Goal: Information Seeking & Learning: Find specific fact

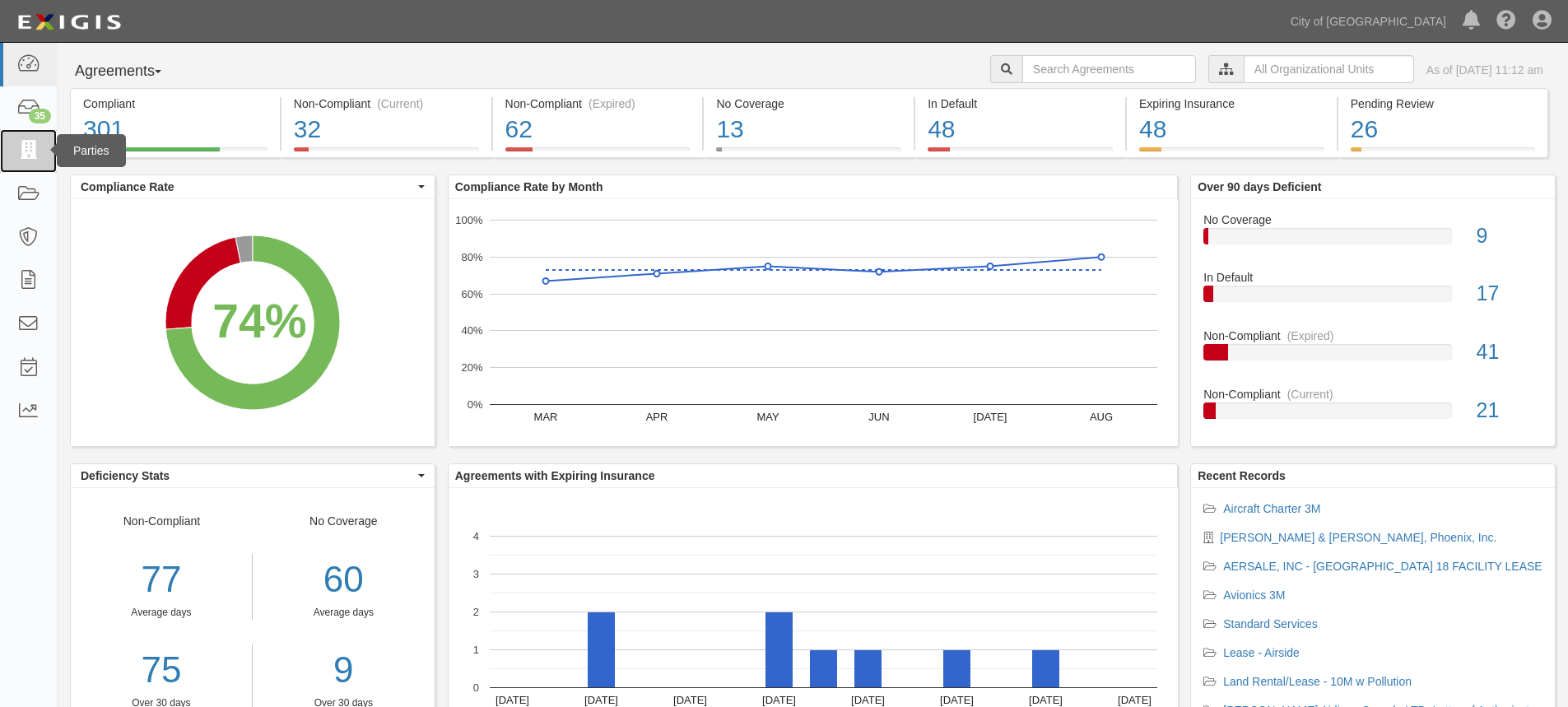
click at [32, 154] on icon at bounding box center [28, 151] width 23 height 19
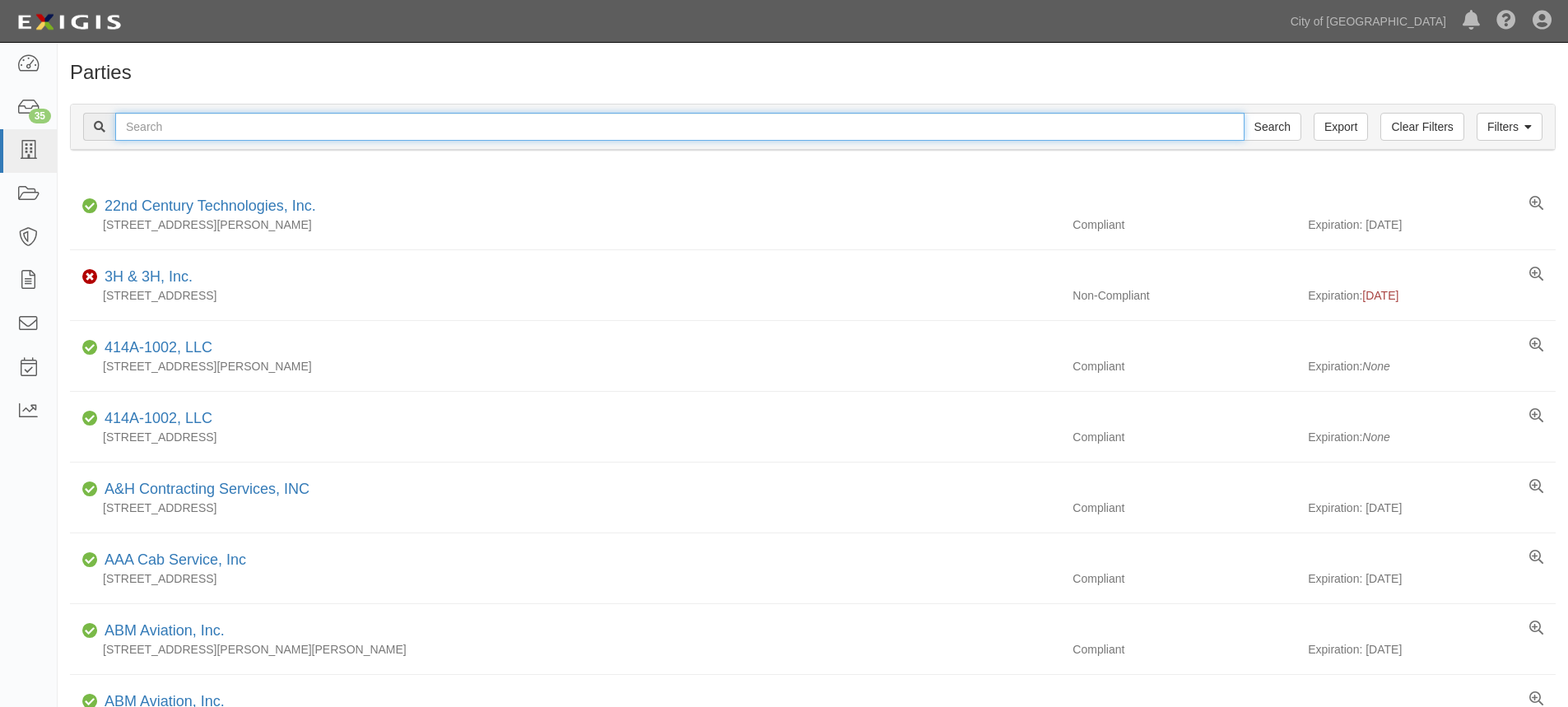
click at [336, 128] on input "text" at bounding box center [680, 127] width 1129 height 28
type input "Civil Air Patrol"
click at [1244, 113] on input "Search" at bounding box center [1273, 127] width 58 height 28
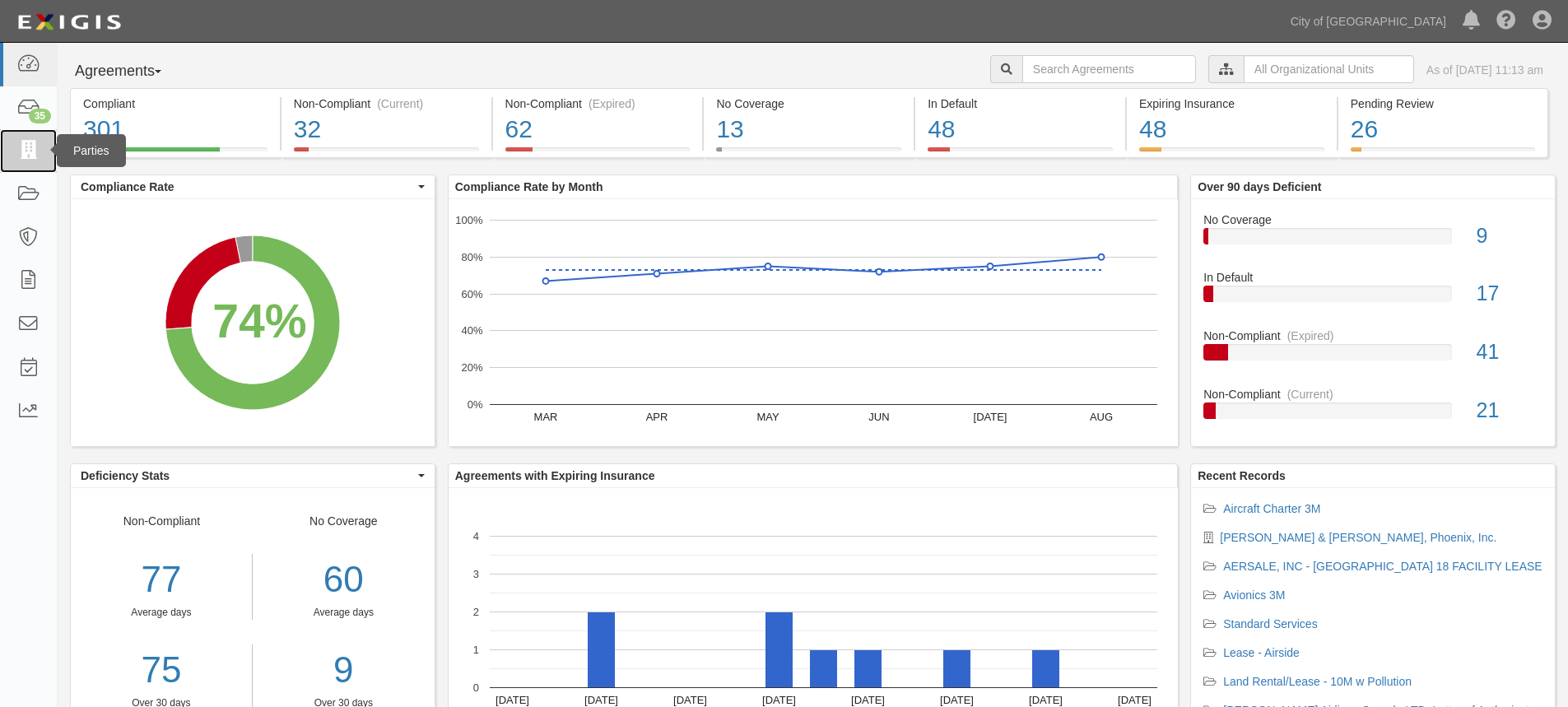
click at [26, 161] on icon at bounding box center [28, 151] width 23 height 19
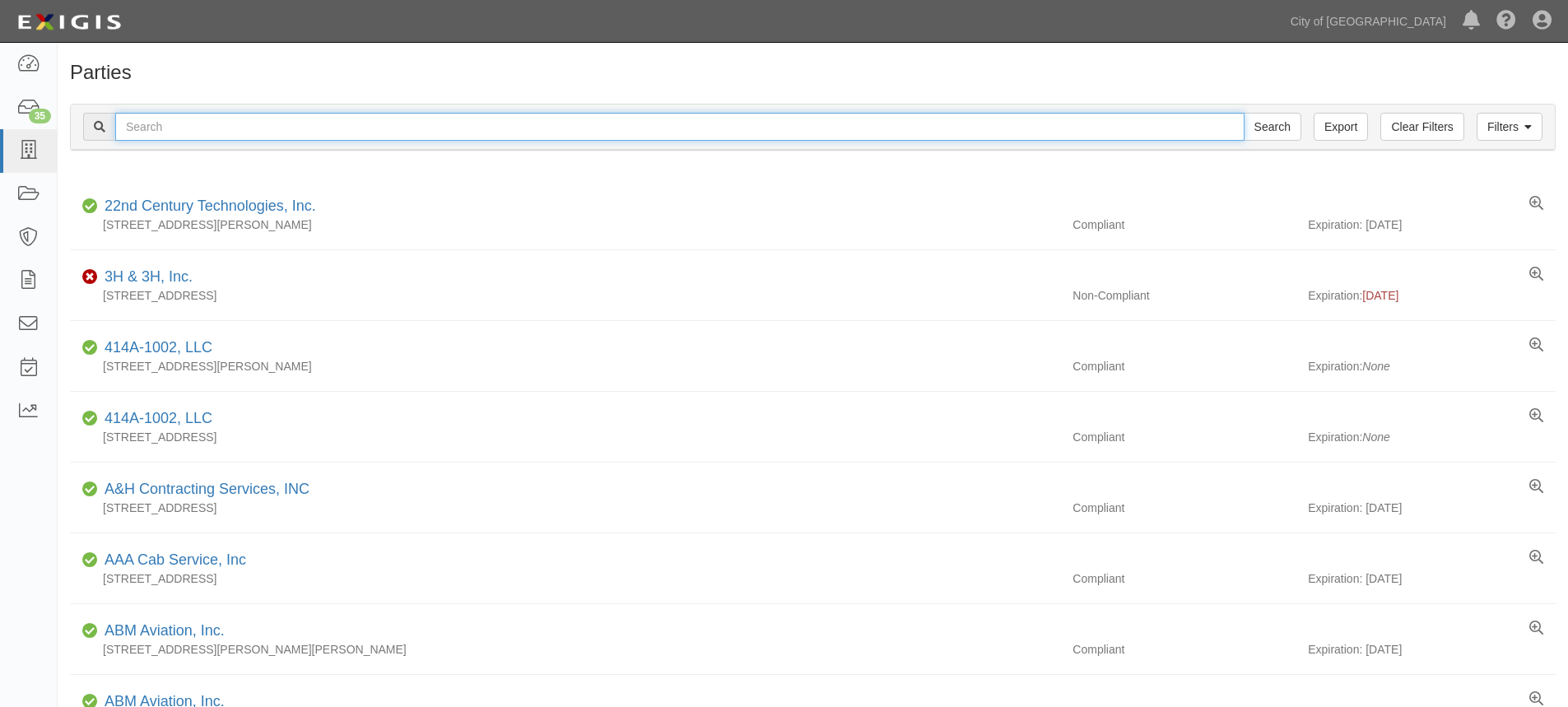
click at [225, 124] on input "text" at bounding box center [680, 127] width 1129 height 28
type input "cutter"
click at [1244, 113] on input "Search" at bounding box center [1273, 127] width 58 height 28
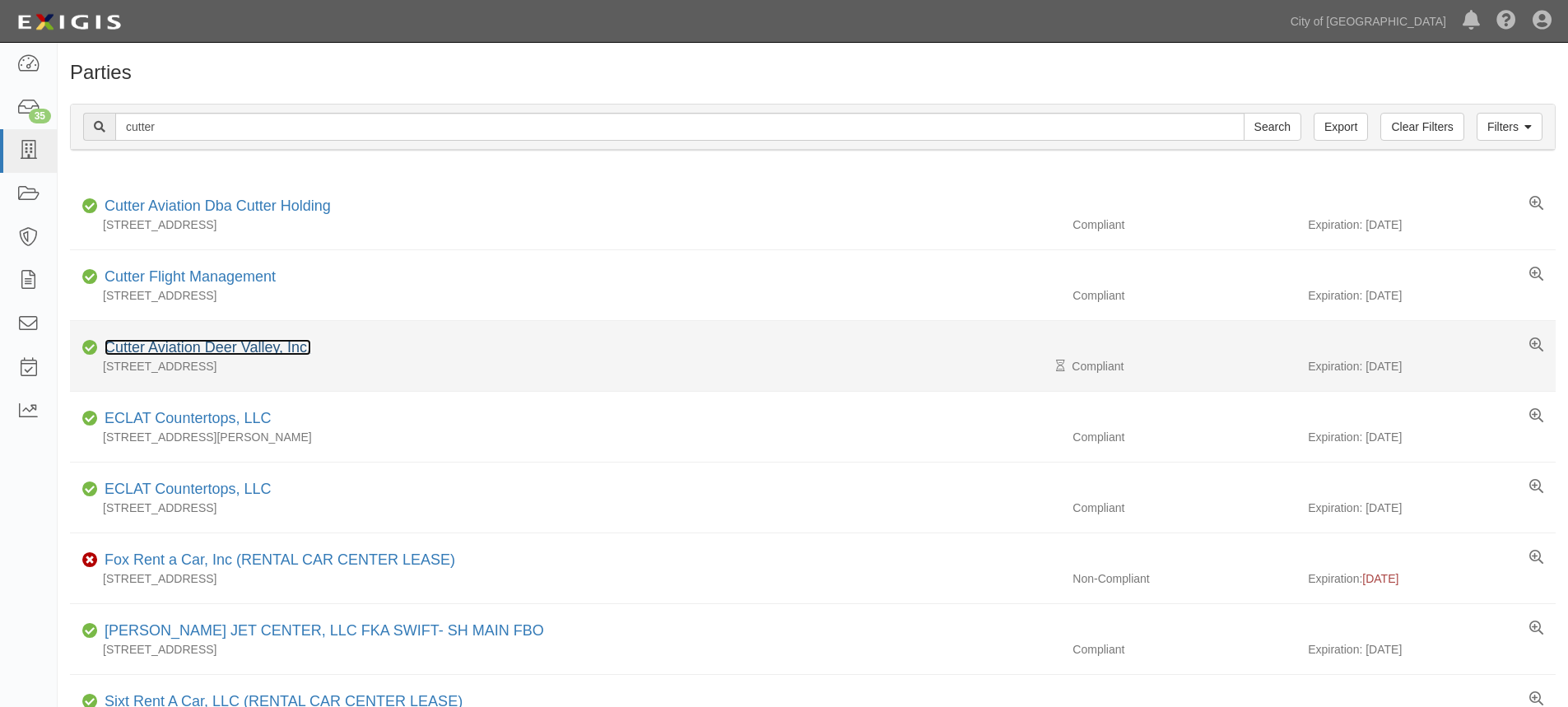
click at [248, 345] on link "Cutter Aviation Deer Valley, Inc." at bounding box center [207, 347] width 206 height 17
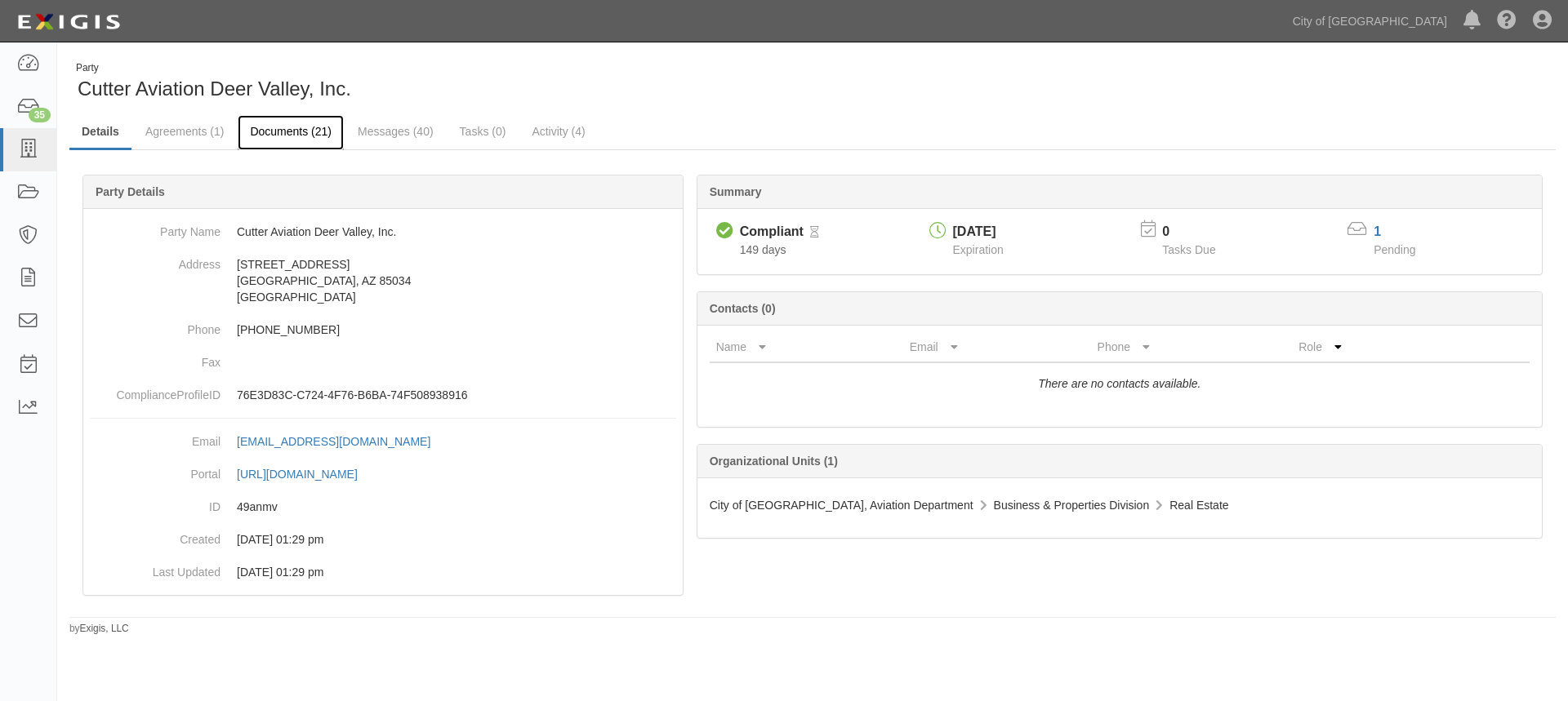
click at [309, 138] on link "Documents (21)" at bounding box center [290, 131] width 106 height 35
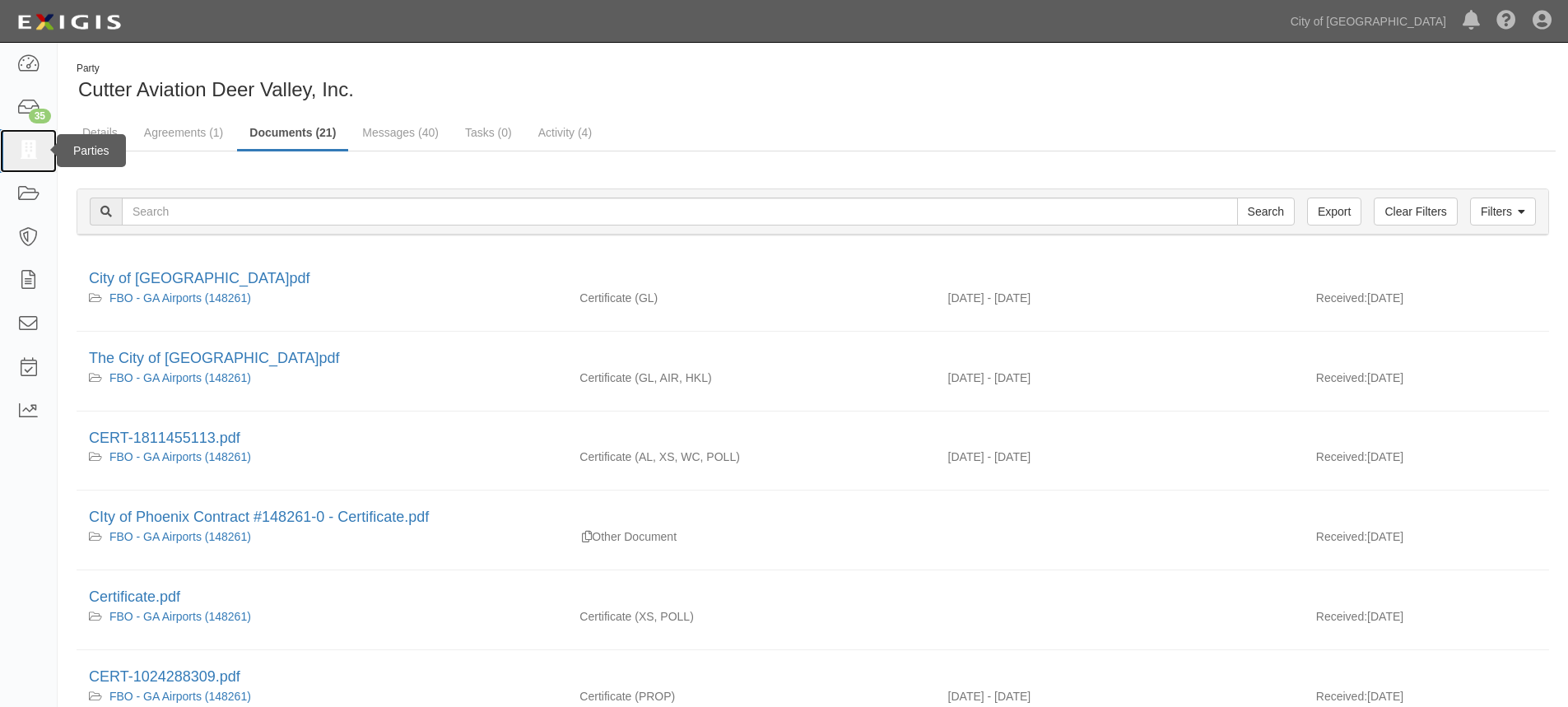
click at [27, 152] on icon at bounding box center [28, 151] width 23 height 19
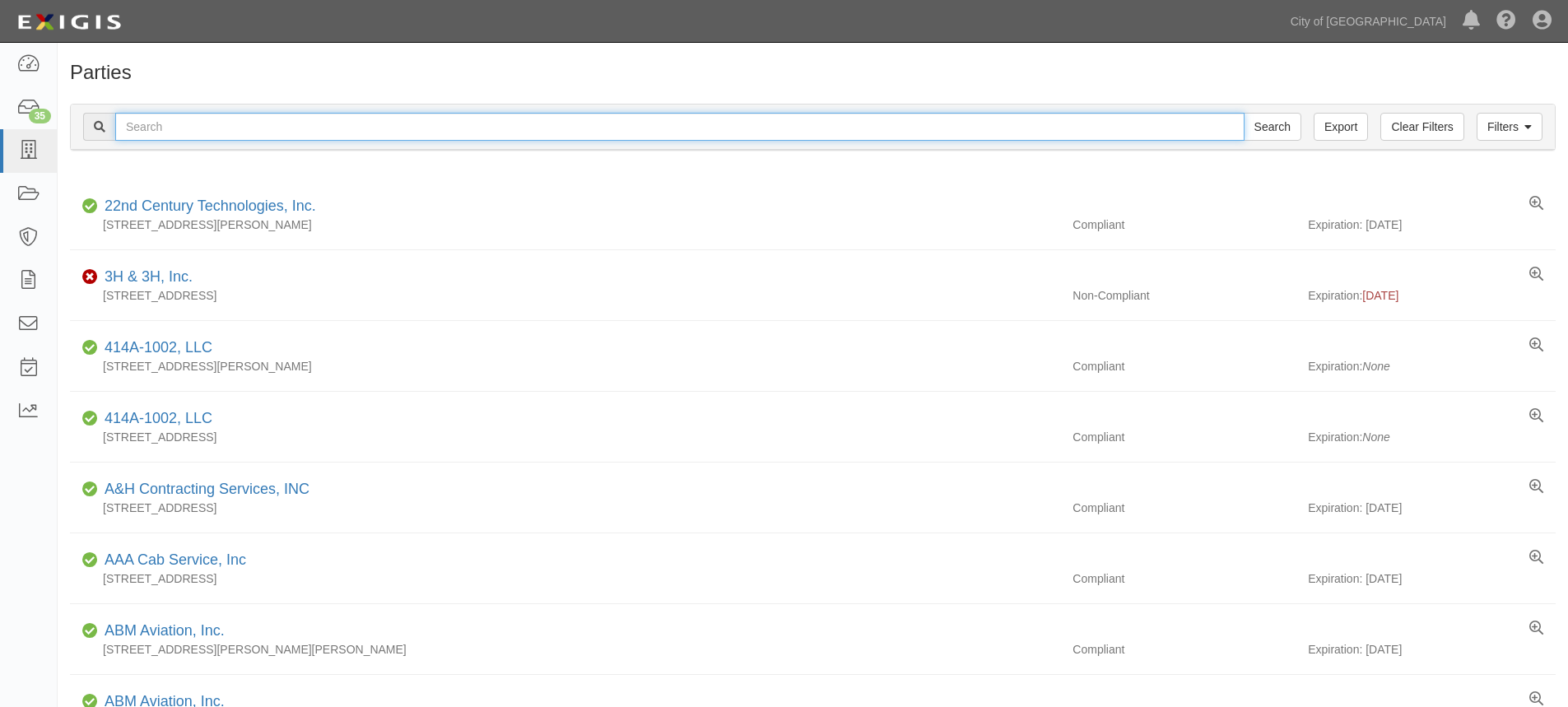
click at [211, 123] on input "text" at bounding box center [680, 127] width 1129 height 28
type input "lux air"
click at [1244, 113] on input "Search" at bounding box center [1273, 127] width 58 height 28
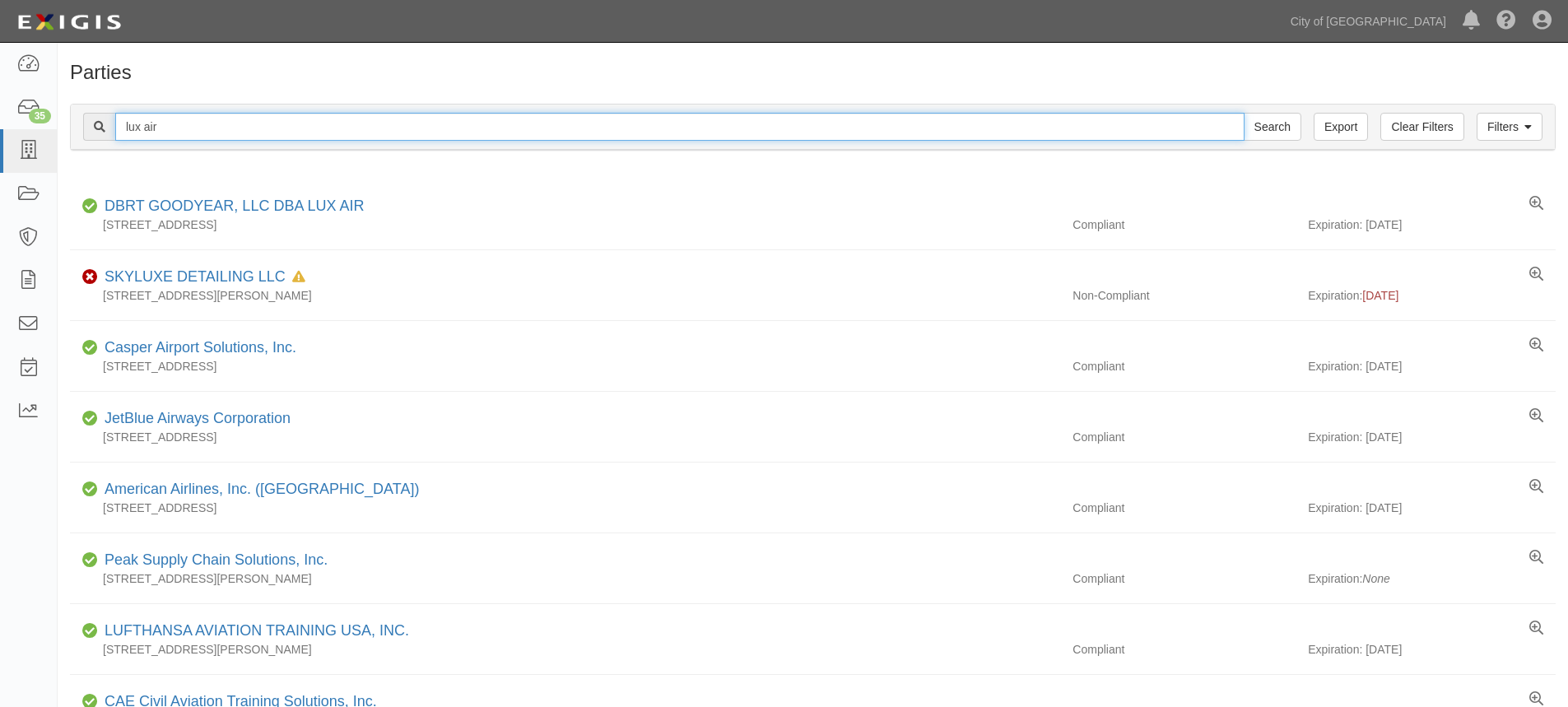
click at [214, 127] on input "lux air" at bounding box center [680, 127] width 1129 height 28
click at [1244, 113] on input "Search" at bounding box center [1273, 127] width 58 height 28
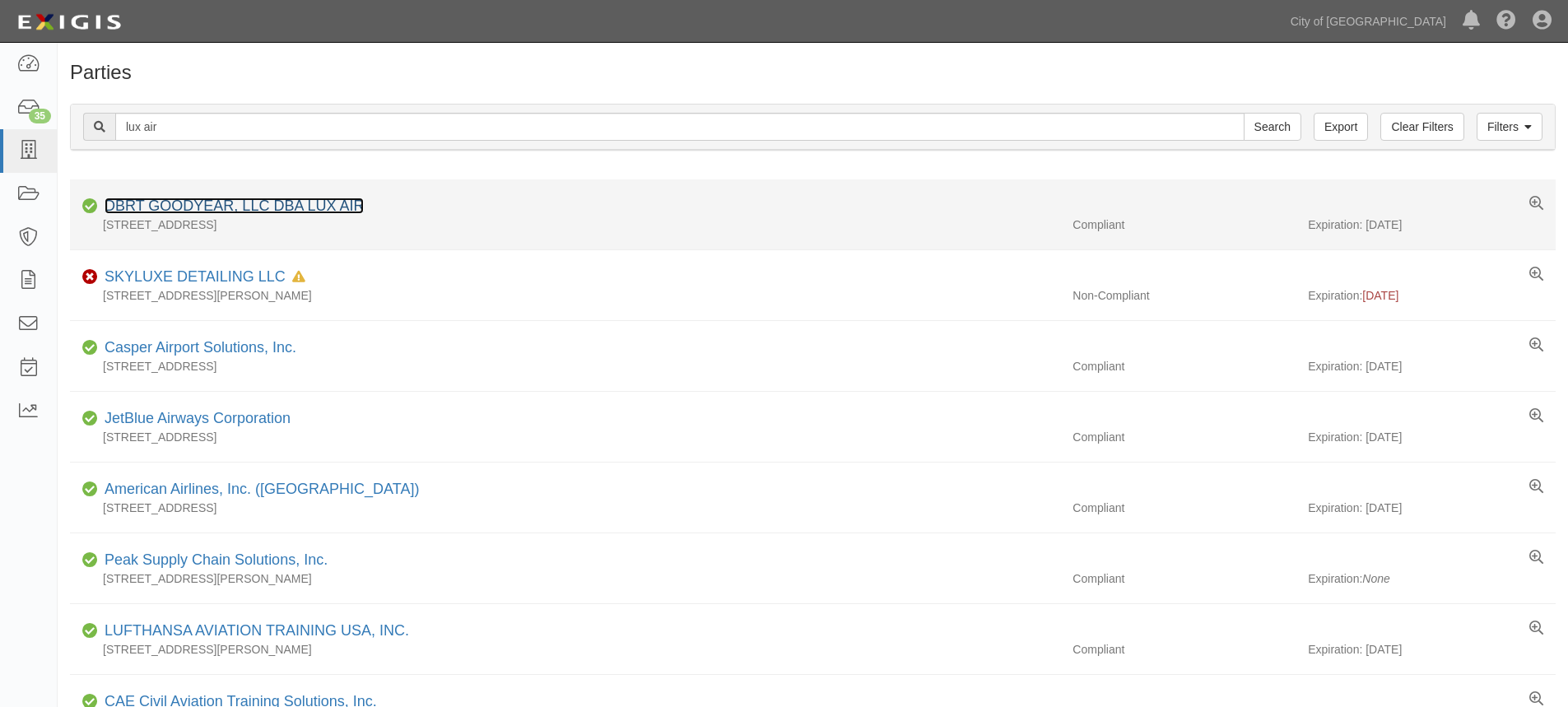
click at [352, 200] on link "DBRT GOODYEAR, LLC DBA LUX AIR" at bounding box center [234, 205] width 259 height 17
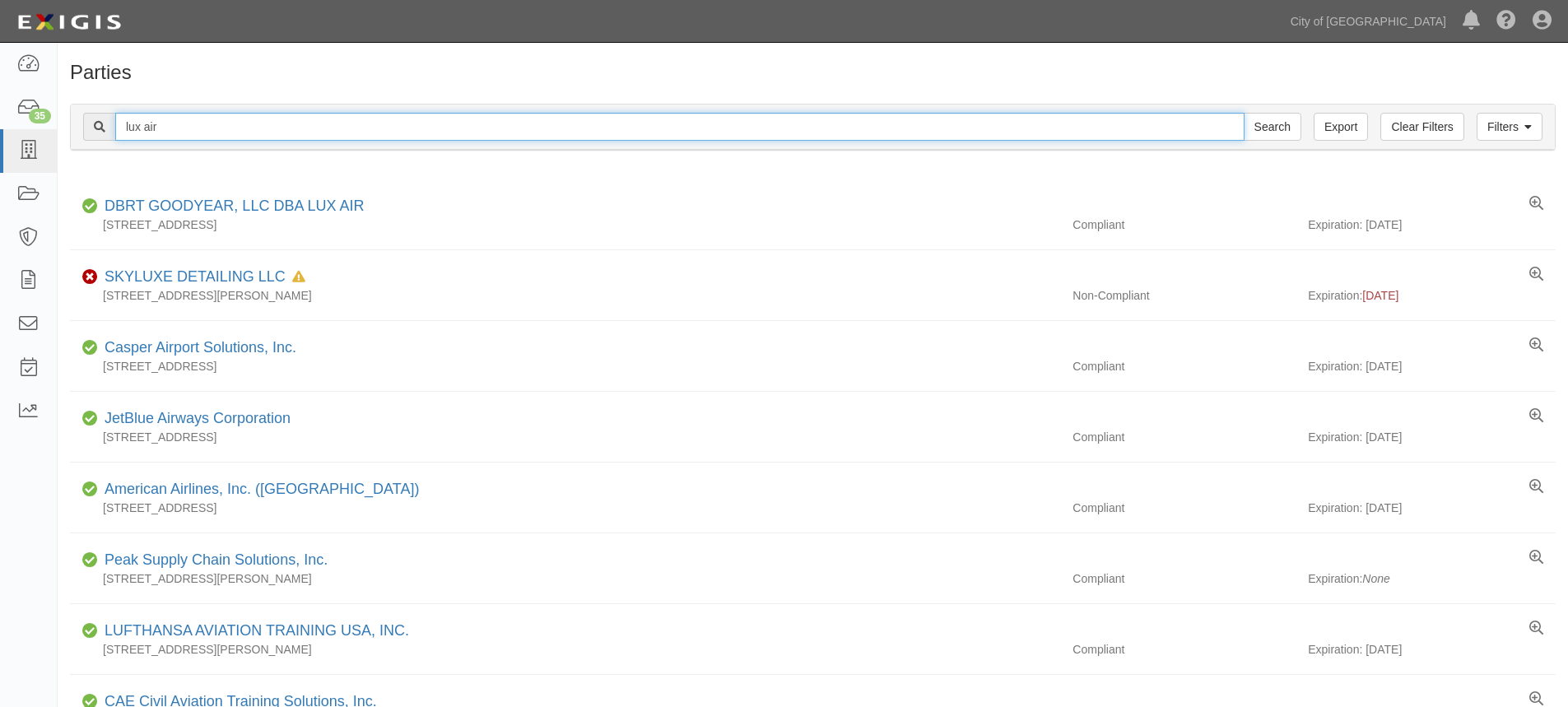
drag, startPoint x: 177, startPoint y: 125, endPoint x: 87, endPoint y: 128, distance: 90.0
click at [87, 128] on div "lux air Search" at bounding box center [691, 127] width 1218 height 28
type input "galaxy"
click at [1244, 113] on input "Search" at bounding box center [1273, 127] width 58 height 28
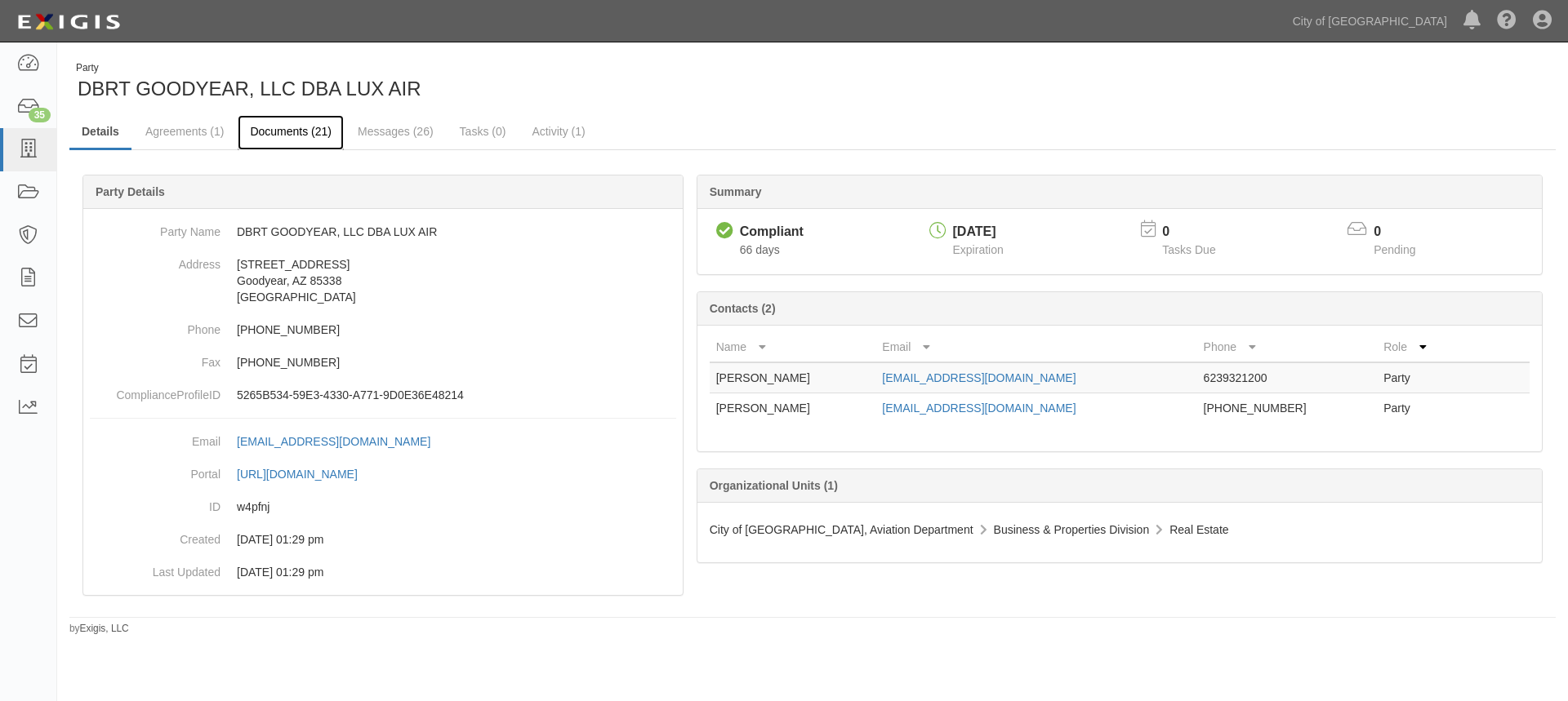
click at [315, 144] on link "Documents (21)" at bounding box center [290, 131] width 106 height 35
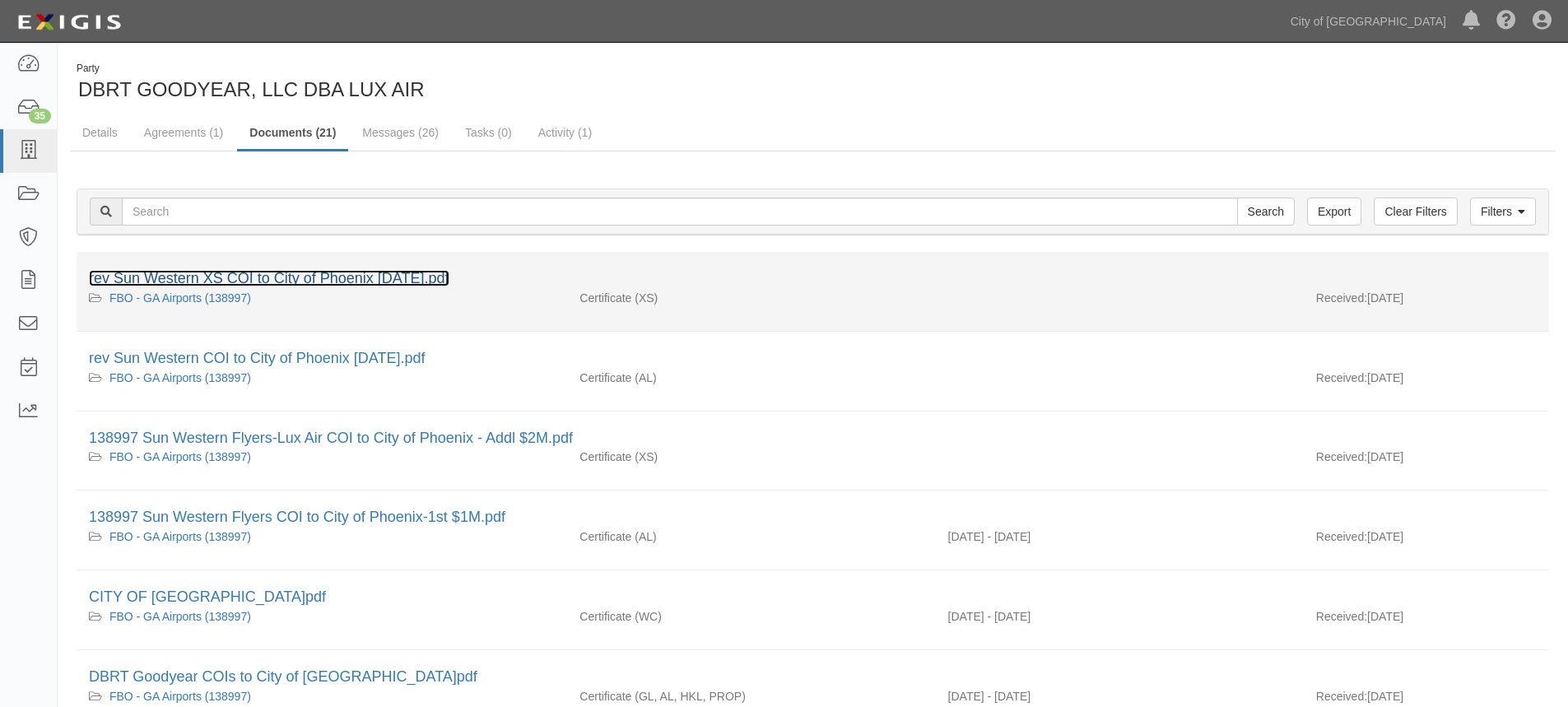
click at [262, 275] on link "rev Sun Western XS COI to City of Phoenix 7.3.25.pdf" at bounding box center [268, 278] width 360 height 17
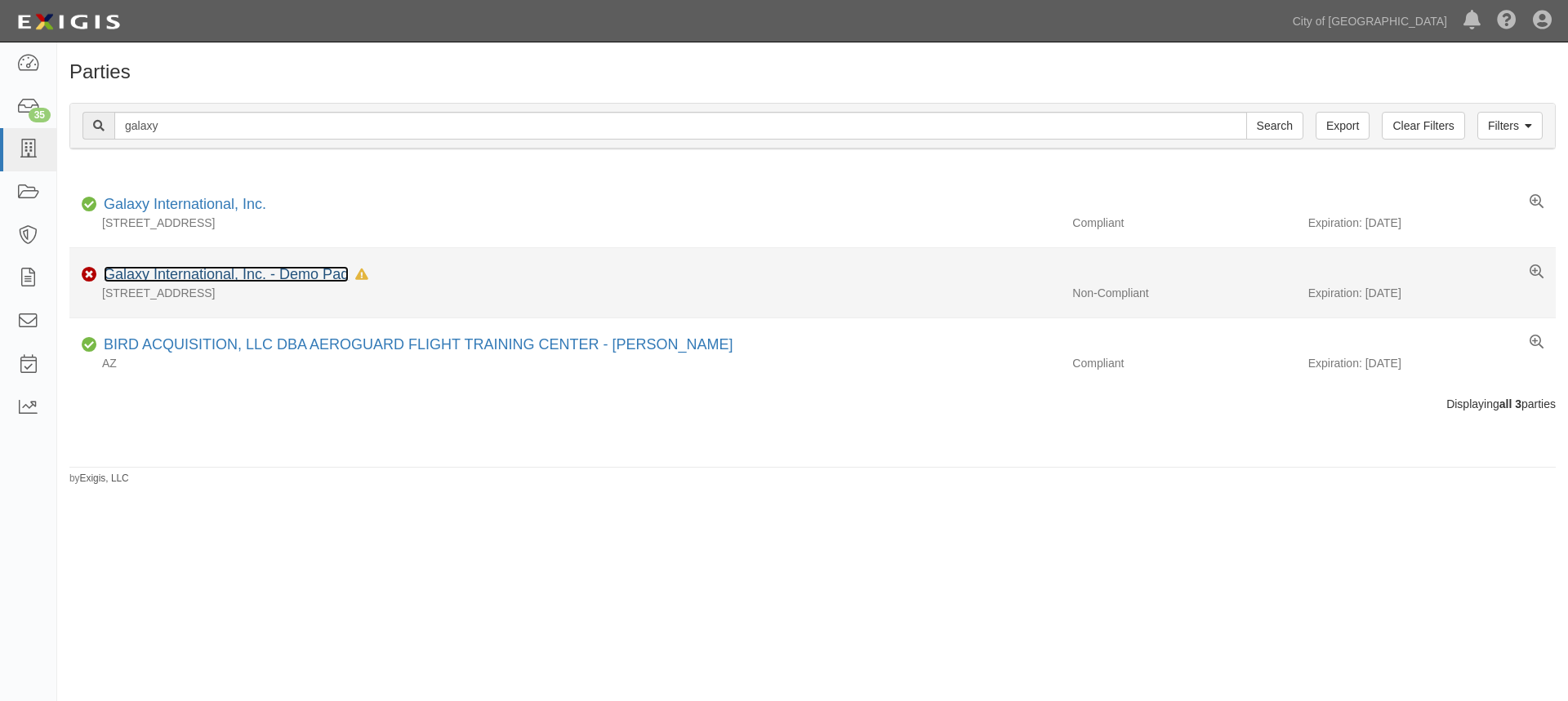
click at [208, 270] on link "Galaxy International, Inc. - Demo Pad" at bounding box center [227, 274] width 245 height 17
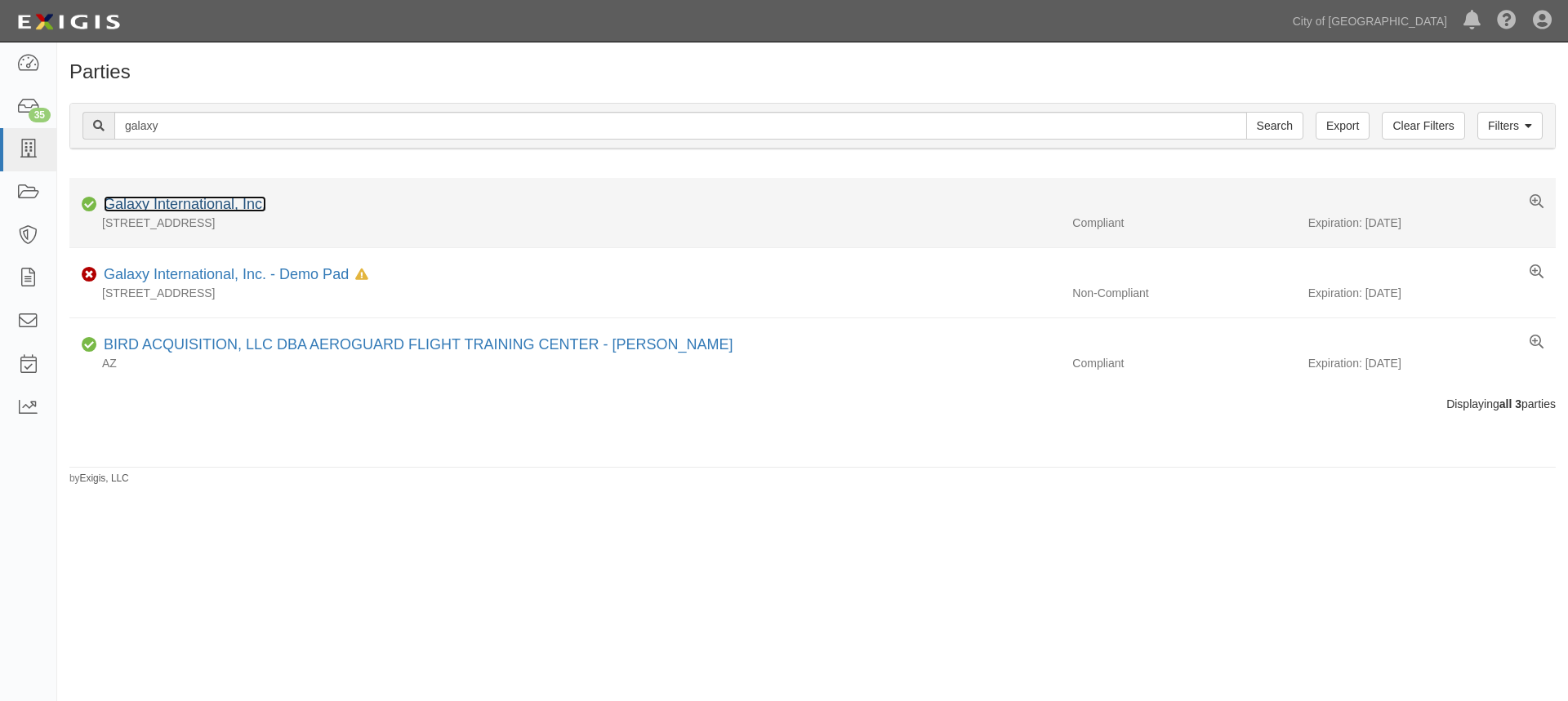
click at [218, 199] on link "Galaxy International, Inc." at bounding box center [185, 204] width 162 height 17
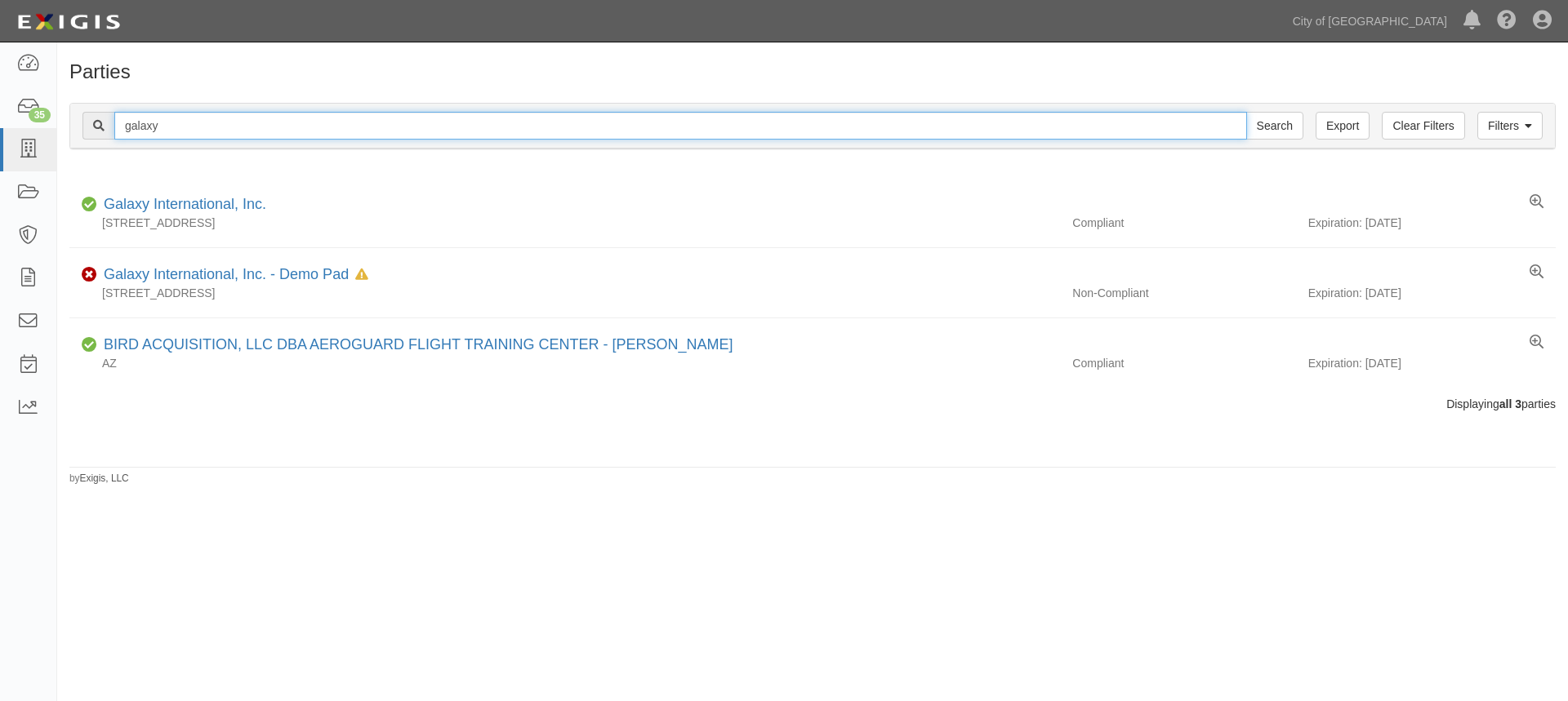
click at [194, 126] on input "galaxy" at bounding box center [681, 126] width 1133 height 28
type input "g"
type input "lufthansa"
click at [1245, 112] on input "Search" at bounding box center [1274, 126] width 57 height 28
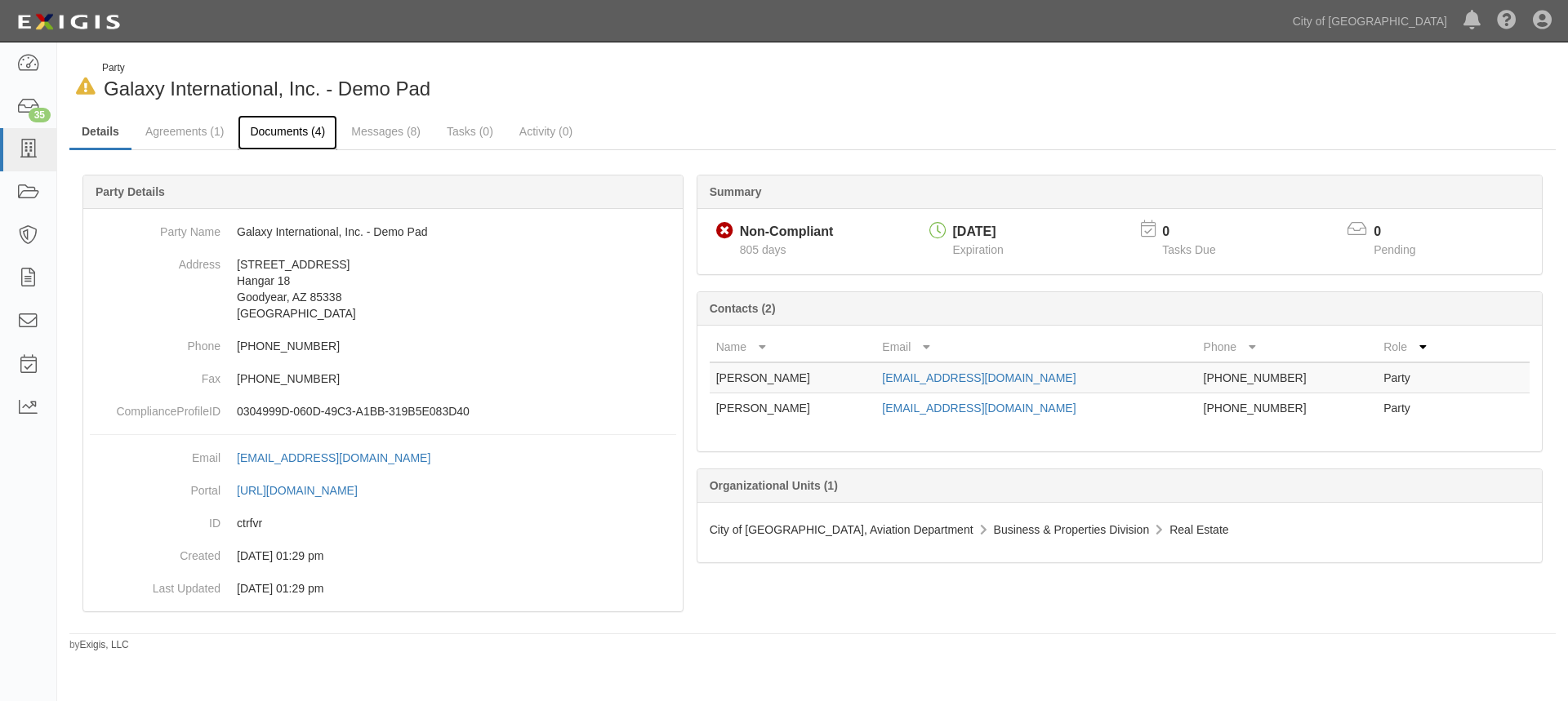
click at [312, 136] on link "Documents (4)" at bounding box center [287, 131] width 100 height 35
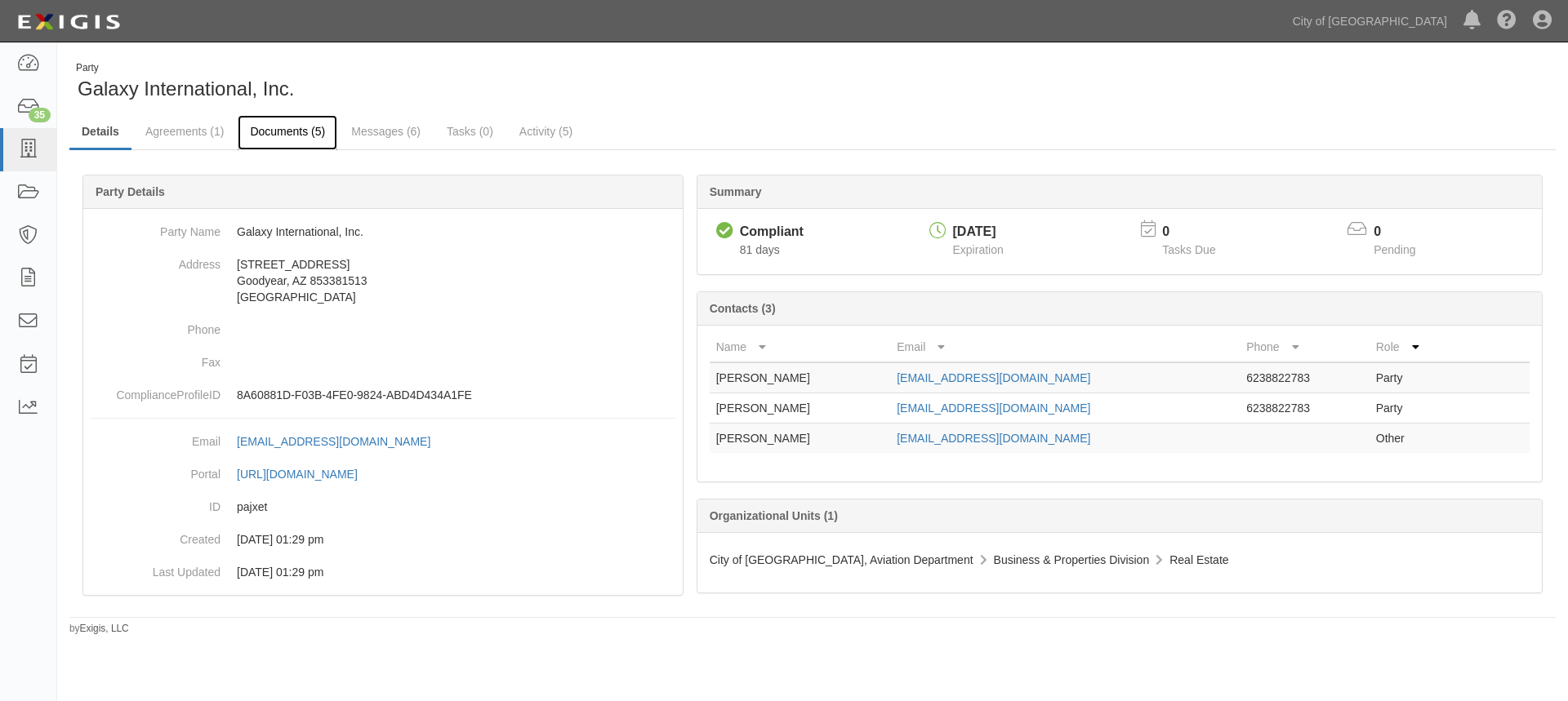
click at [289, 134] on link "Documents (5)" at bounding box center [287, 131] width 100 height 35
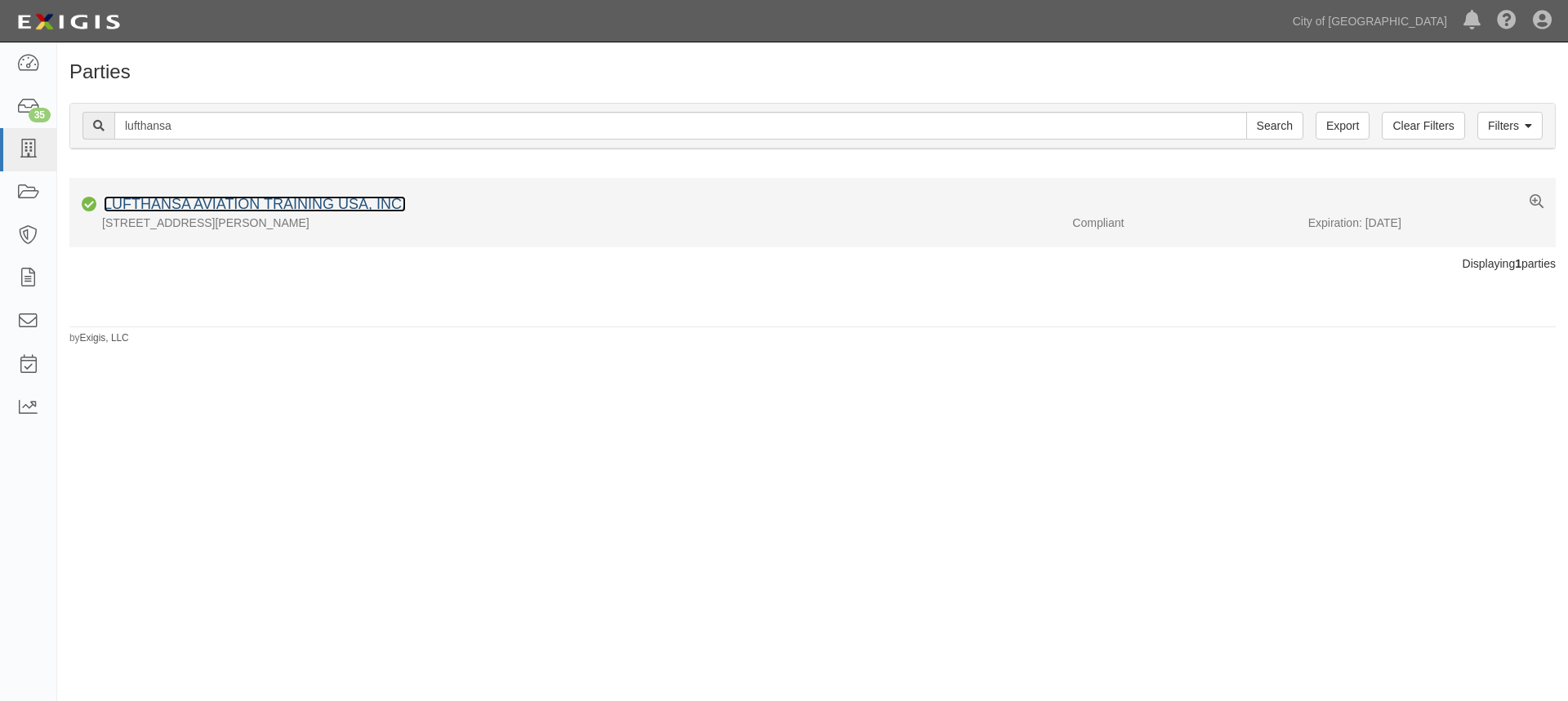
click at [278, 203] on link "LUFTHANSA AVIATION TRAINING USA, INC." at bounding box center [254, 204] width 302 height 17
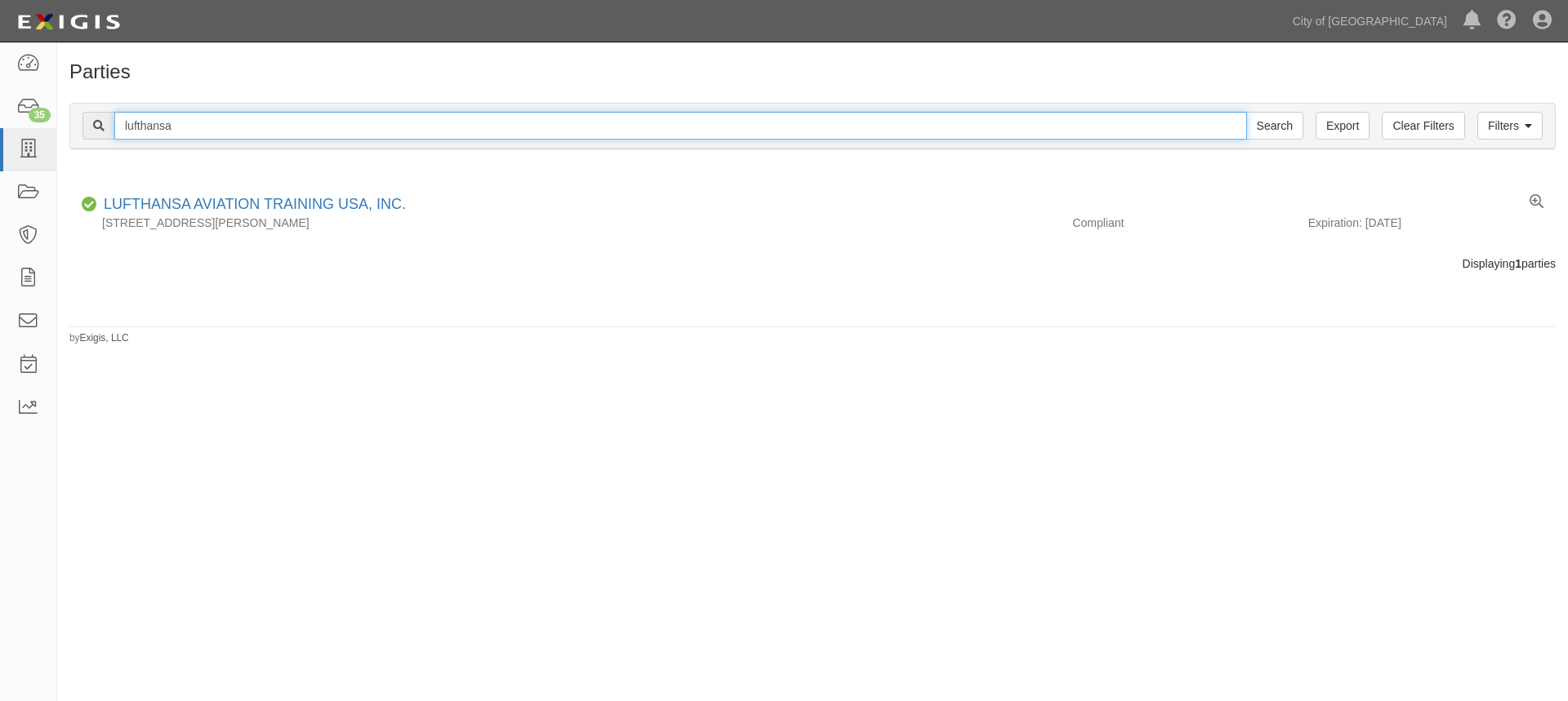
drag, startPoint x: 195, startPoint y: 126, endPoint x: 120, endPoint y: 119, distance: 75.3
click at [120, 119] on input "lufthansa" at bounding box center [681, 126] width 1133 height 28
type input "phoenix rising"
click at [1245, 112] on input "Search" at bounding box center [1274, 126] width 57 height 28
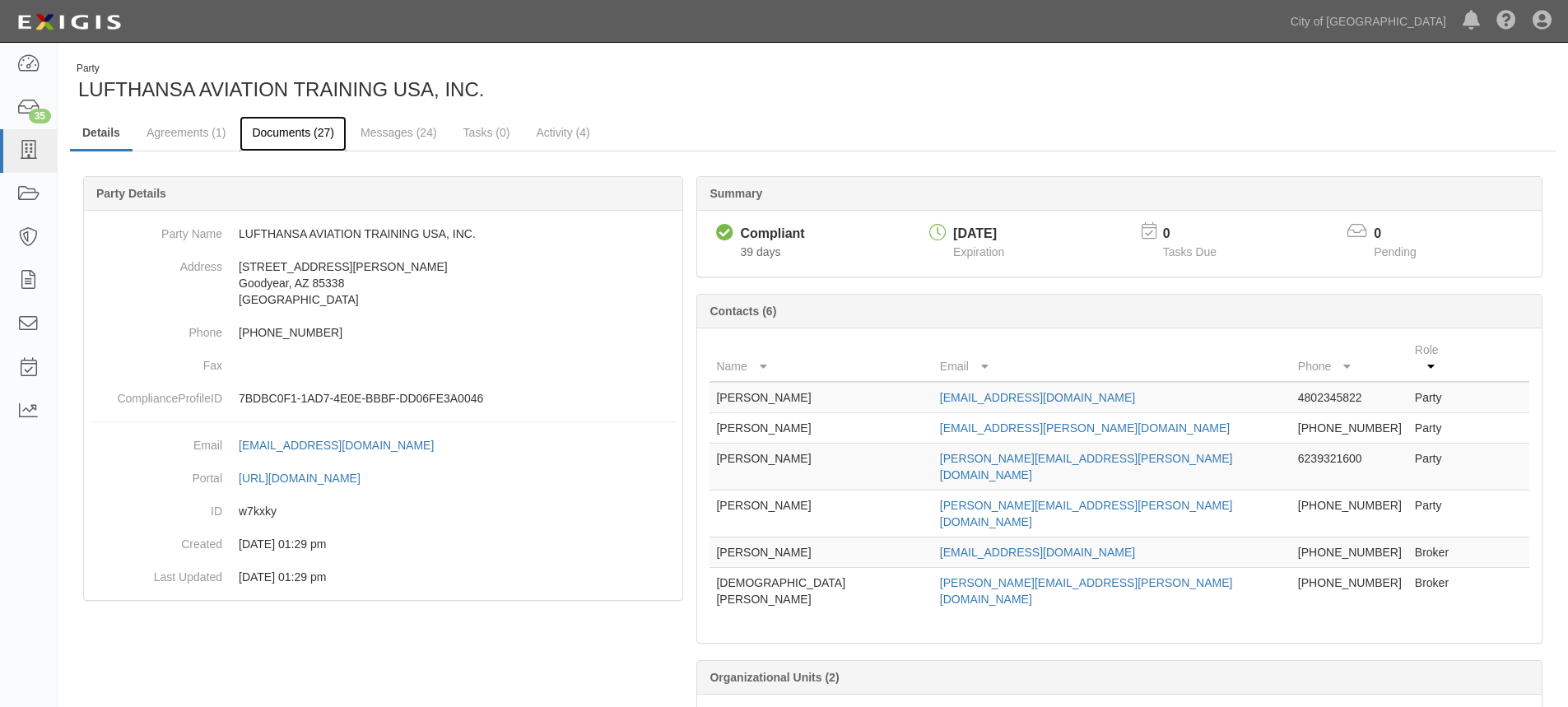
click at [304, 136] on link "Documents (27)" at bounding box center [292, 133] width 107 height 35
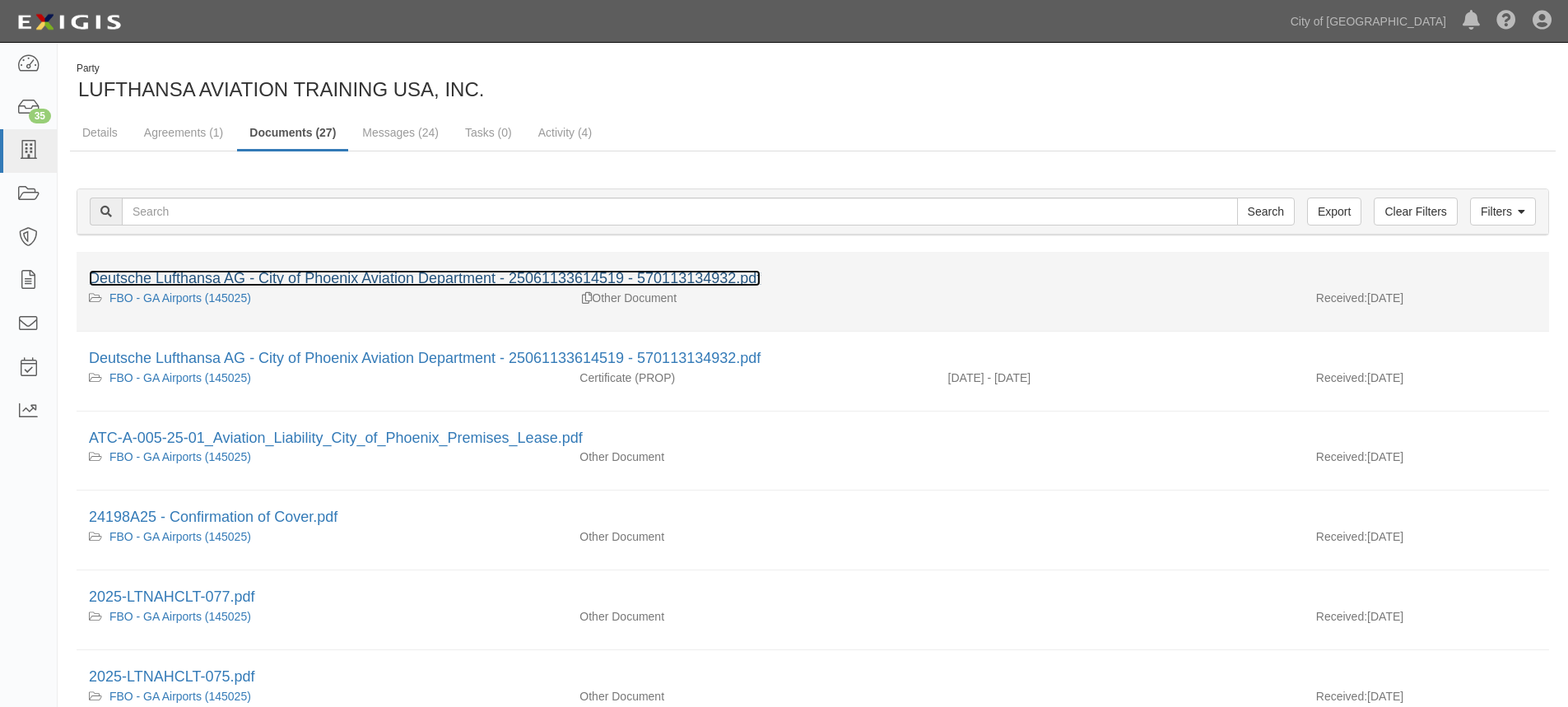
click at [393, 276] on link "Deutsche Lufthansa AG - City of Phoenix Aviation Department - 25061133614519 - …" at bounding box center [424, 278] width 671 height 17
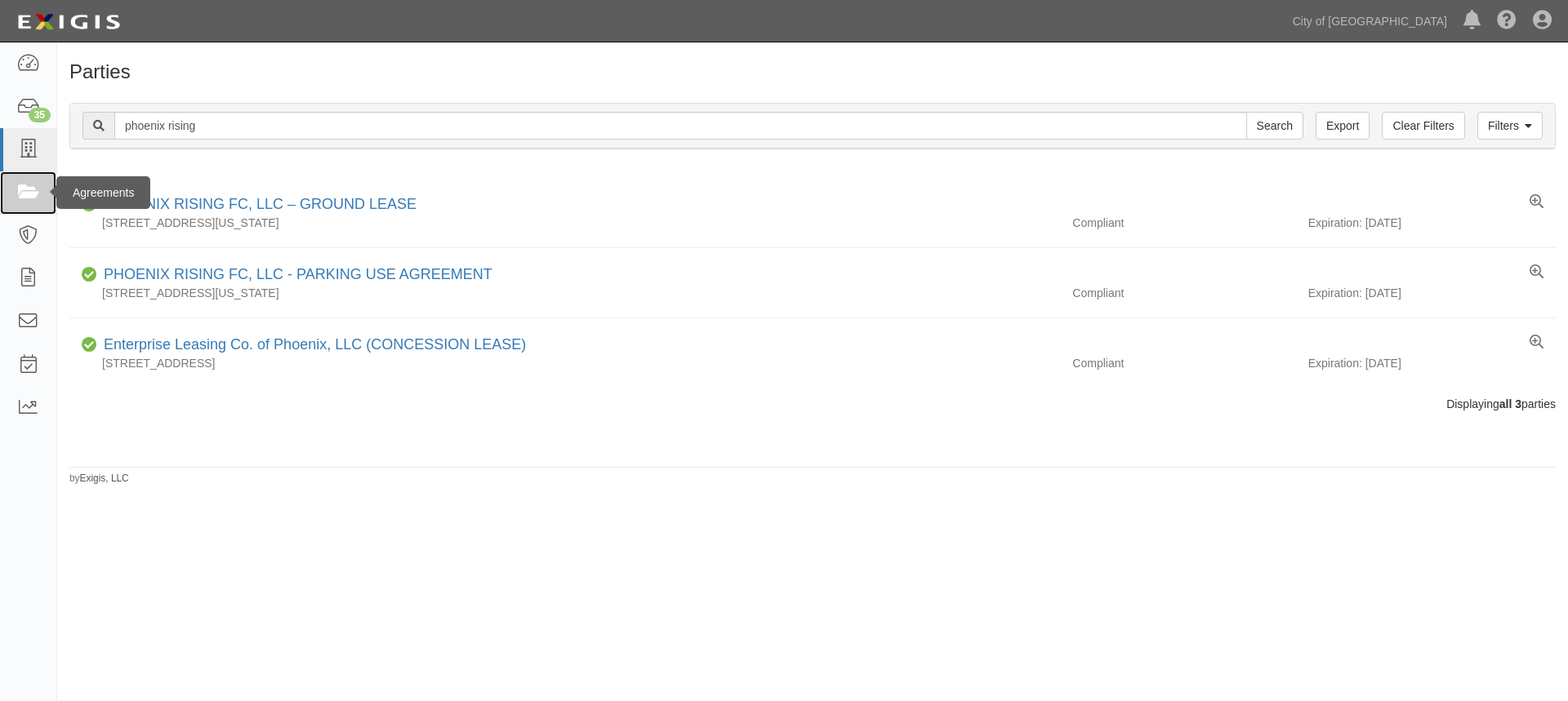
click at [23, 193] on icon at bounding box center [28, 193] width 23 height 19
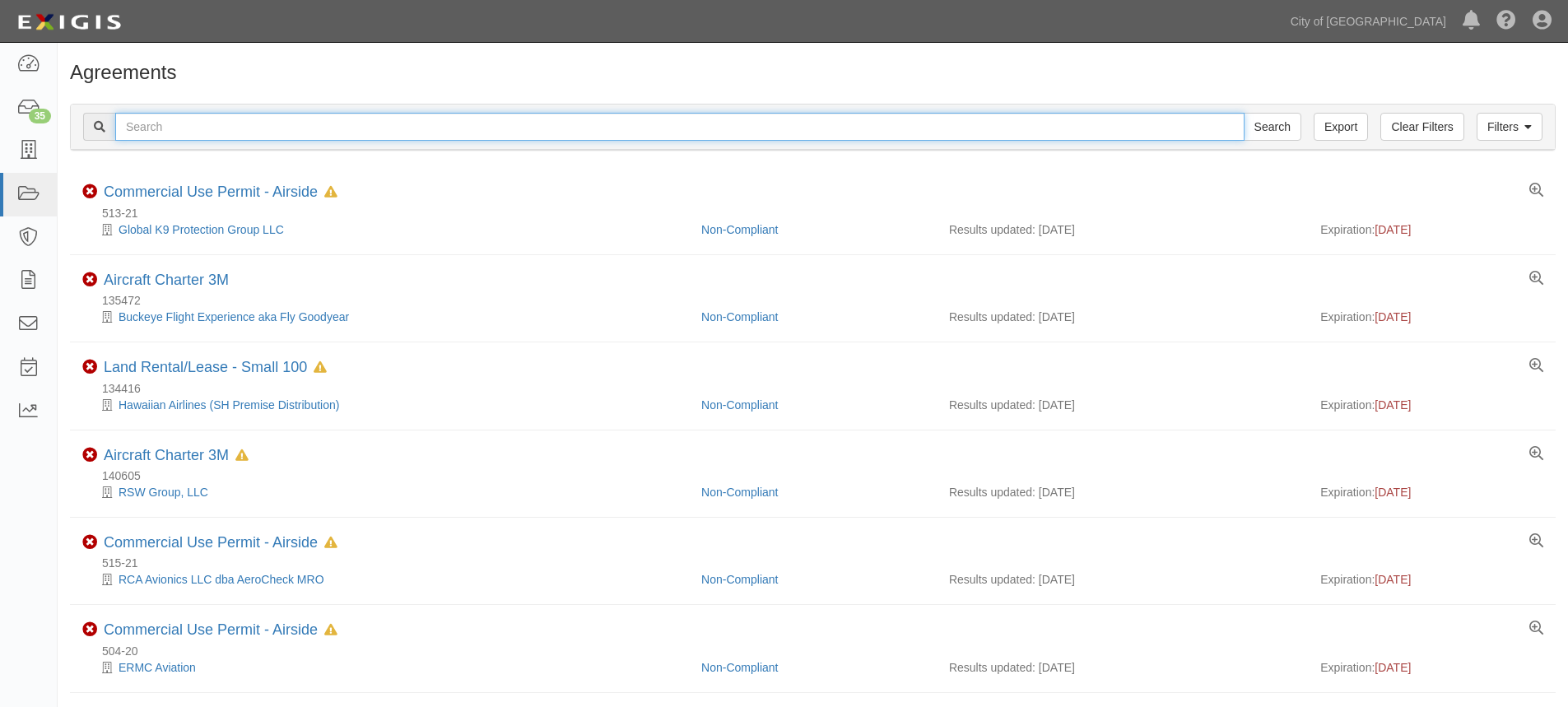
drag, startPoint x: 0, startPoint y: 0, endPoint x: 163, endPoint y: 129, distance: 207.9
click at [163, 129] on input "text" at bounding box center [680, 127] width 1129 height 28
type input "140605"
click at [1244, 113] on input "Search" at bounding box center [1273, 127] width 58 height 28
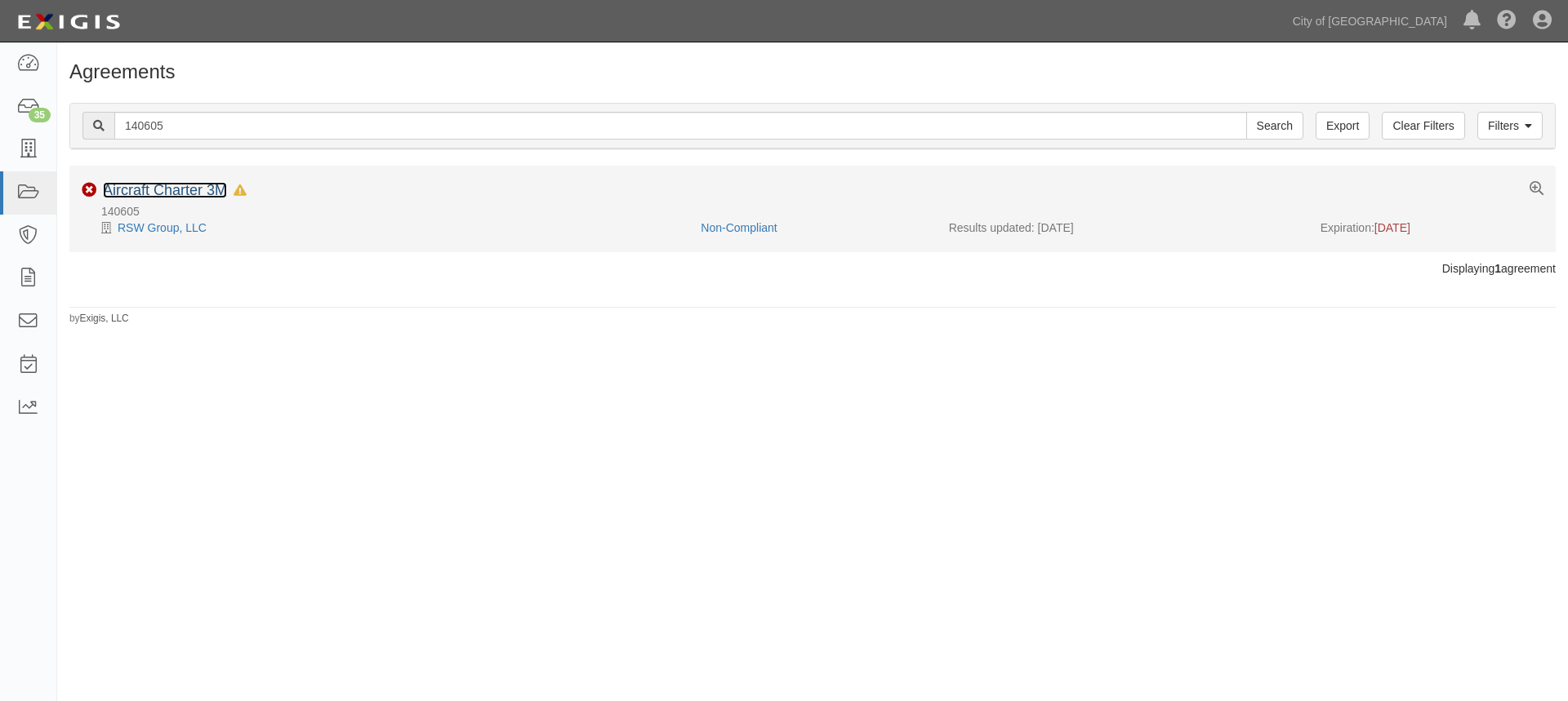
click at [187, 189] on link "Aircraft Charter 3M" at bounding box center [164, 190] width 124 height 17
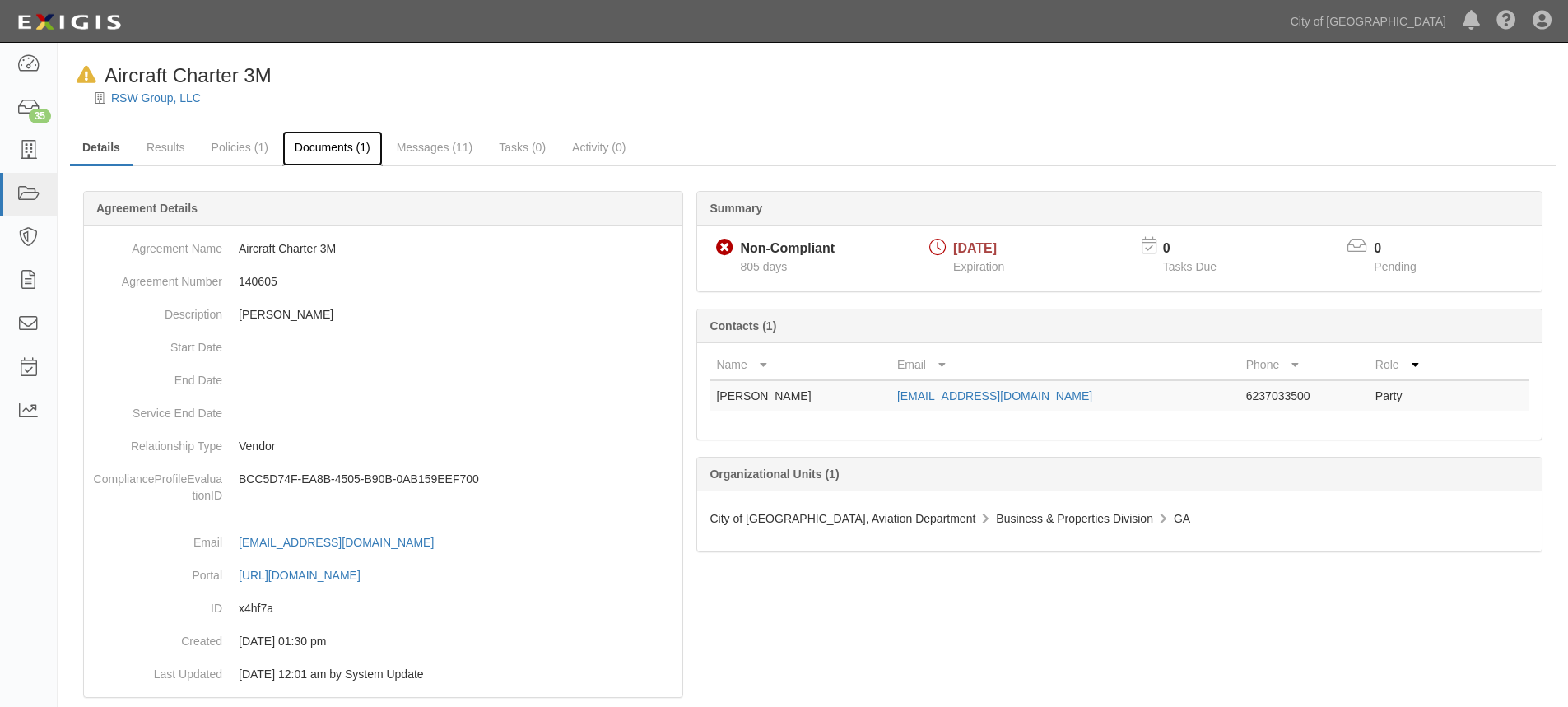
click at [334, 144] on link "Documents (1)" at bounding box center [332, 148] width 101 height 35
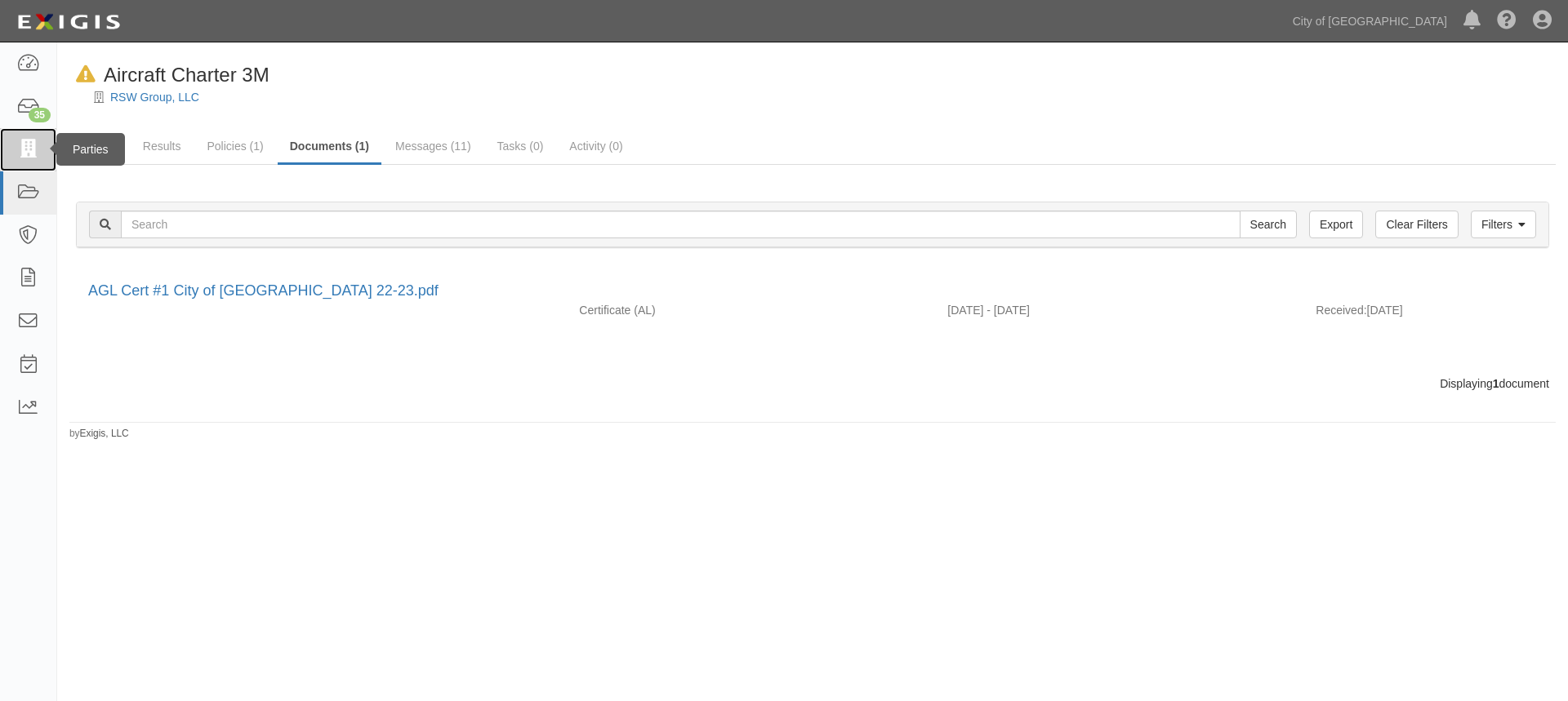
click at [32, 165] on link at bounding box center [28, 150] width 56 height 44
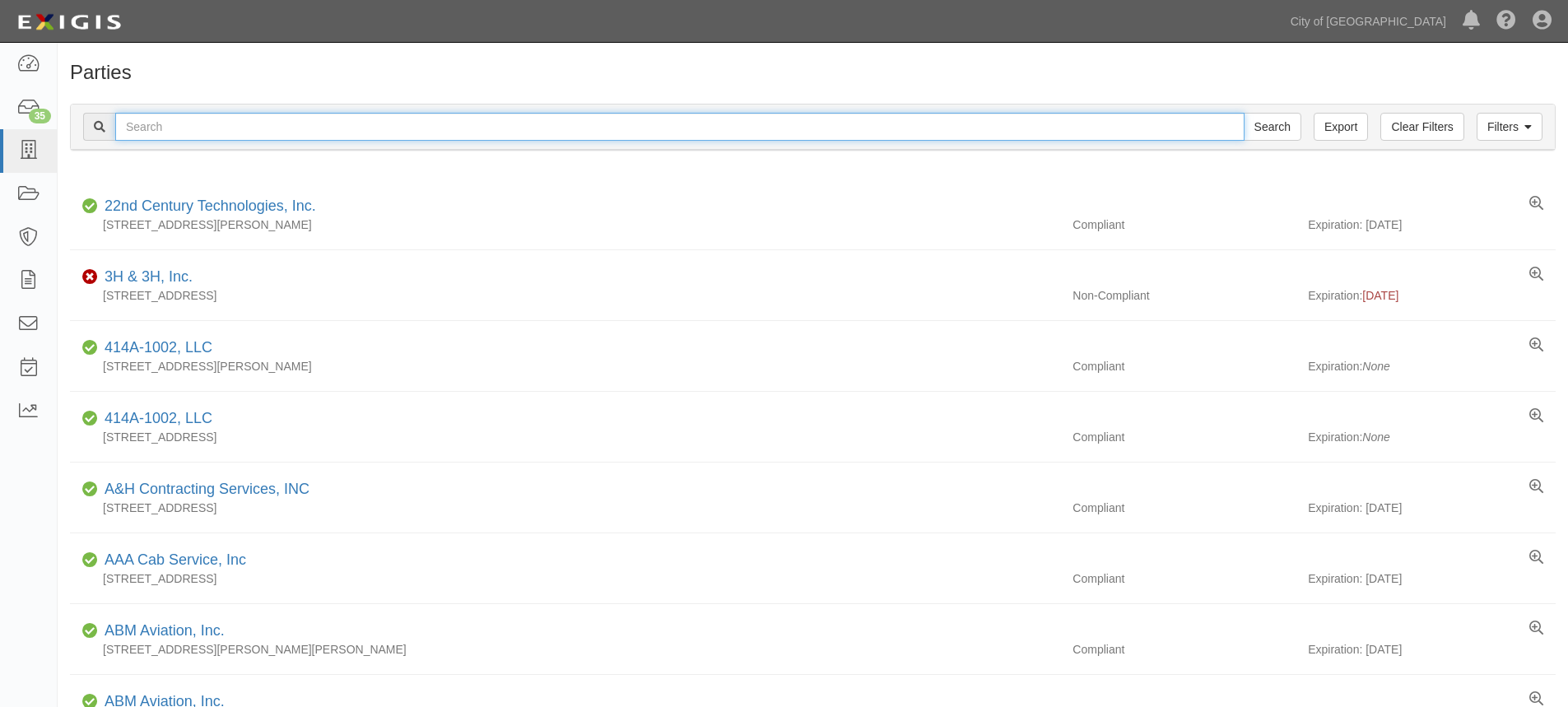
click at [177, 135] on input "text" at bounding box center [680, 127] width 1129 height 28
type input "sibran"
click at [1244, 113] on input "Search" at bounding box center [1273, 127] width 58 height 28
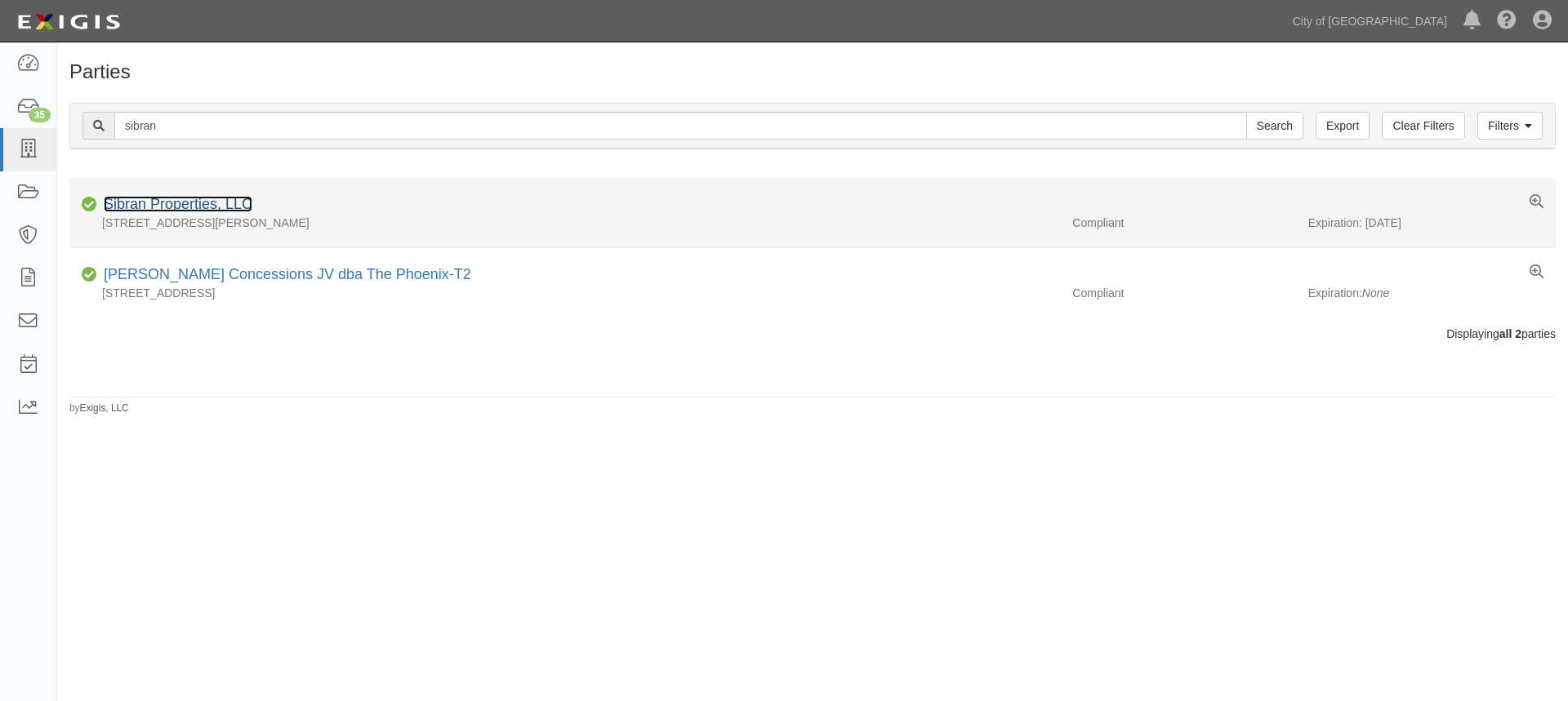
click at [169, 202] on link "Sibran Properties, LLC" at bounding box center [178, 204] width 148 height 17
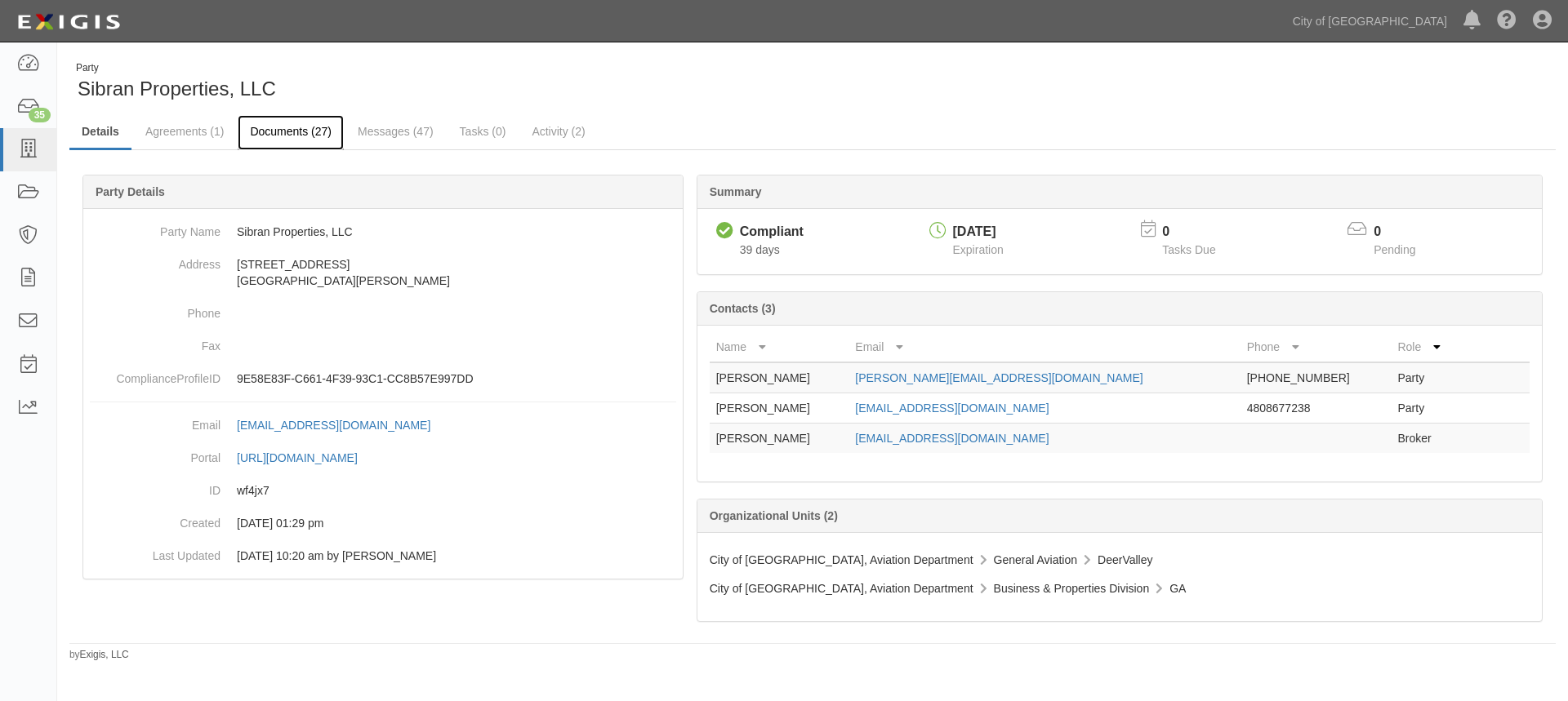
click at [287, 133] on link "Documents (27)" at bounding box center [290, 131] width 106 height 35
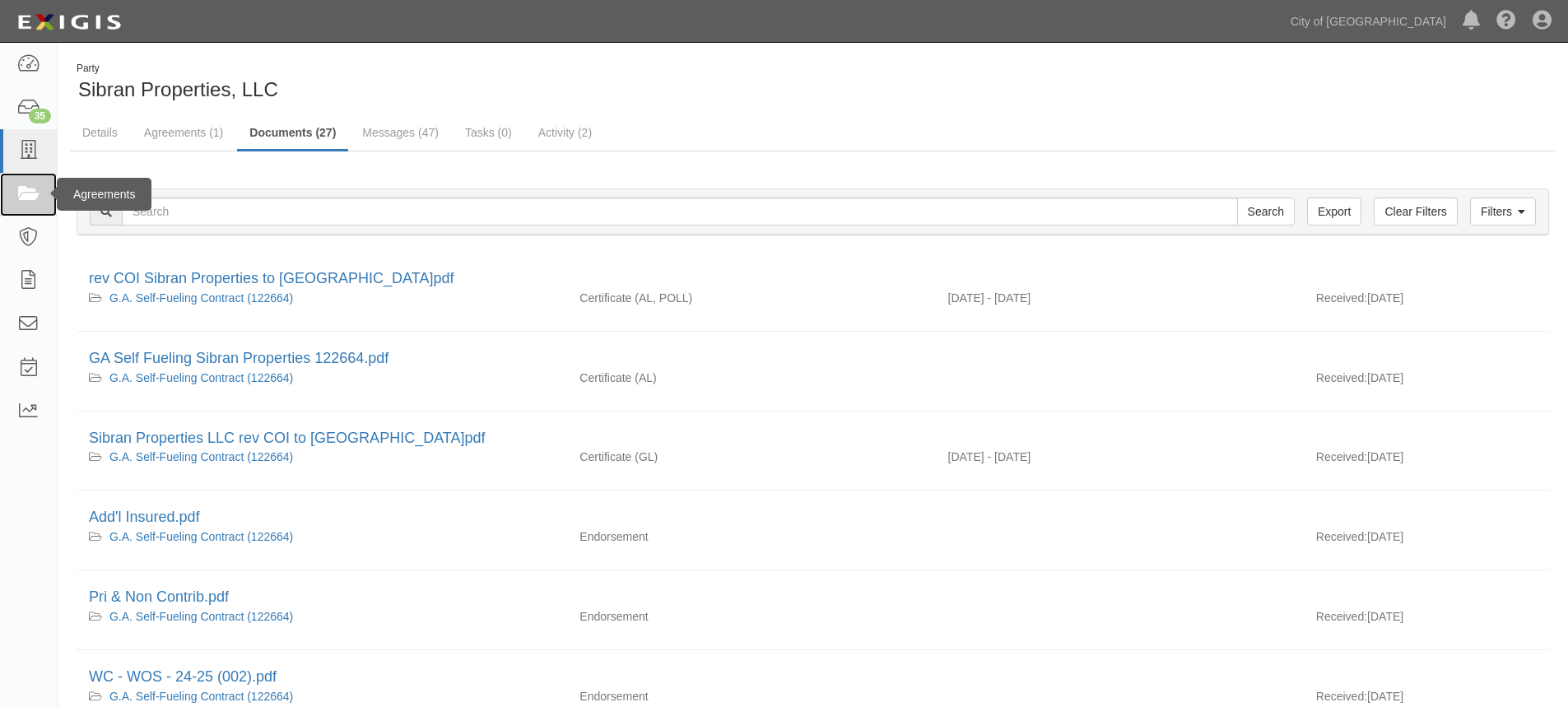
click at [25, 189] on icon at bounding box center [28, 194] width 23 height 19
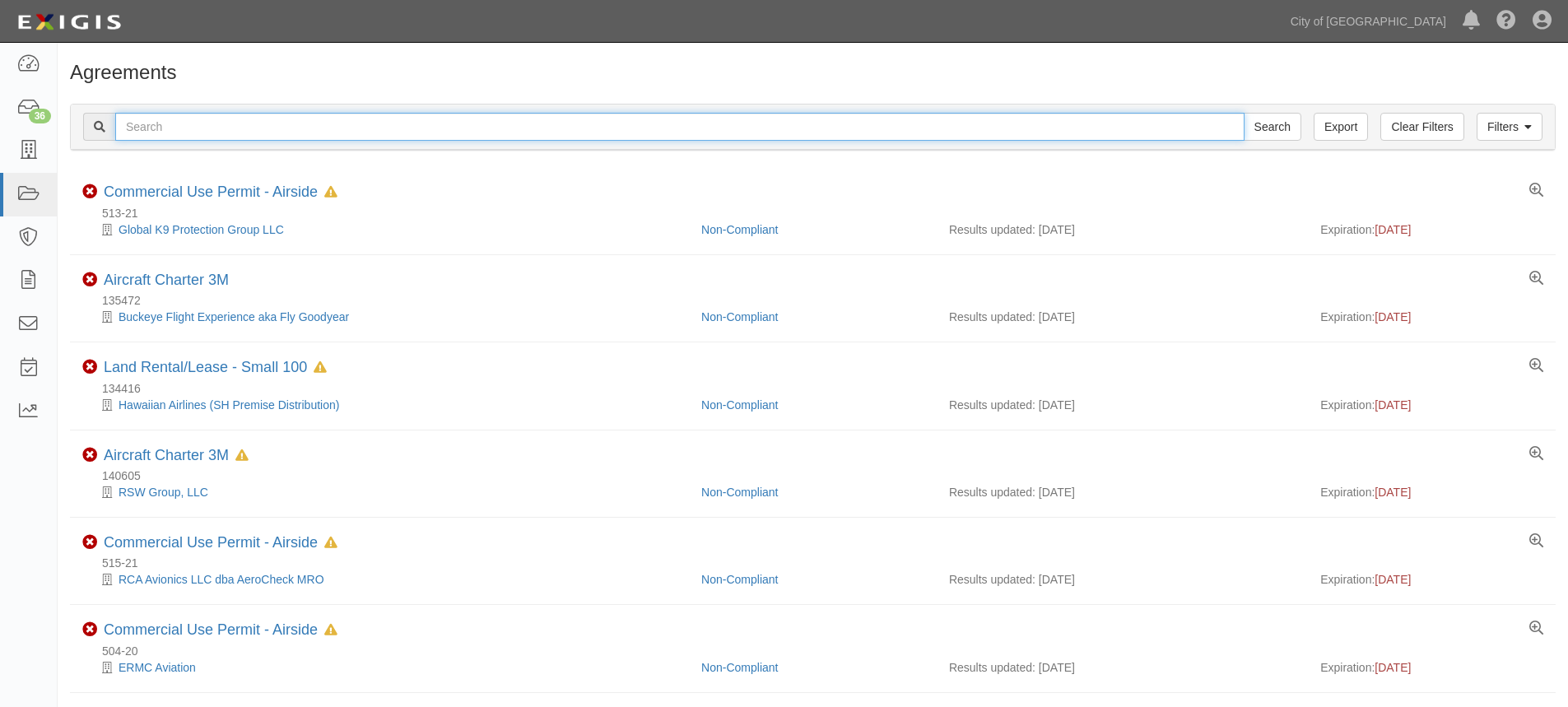
click at [175, 129] on input "text" at bounding box center [680, 127] width 1129 height 28
type input "154848"
click at [1244, 113] on input "Search" at bounding box center [1273, 127] width 58 height 28
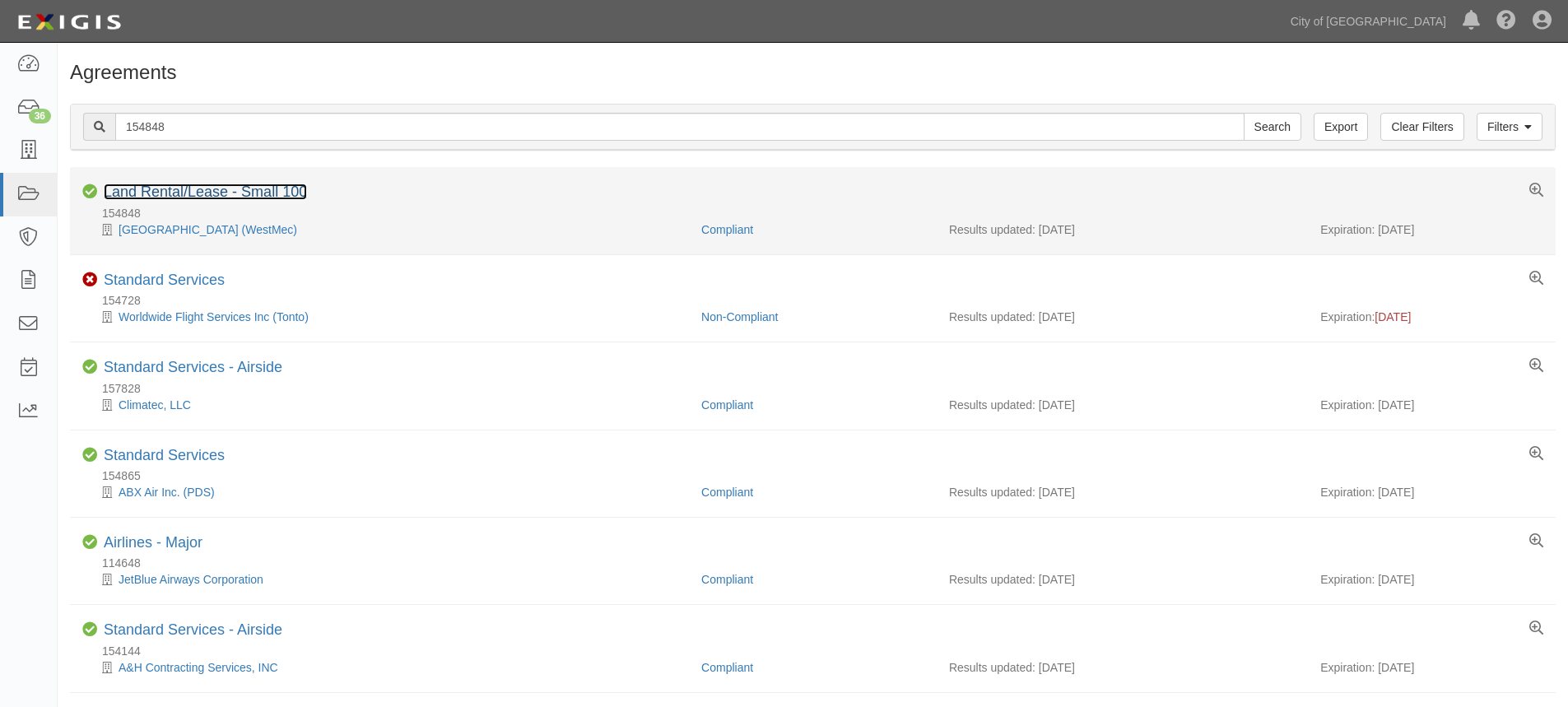
click at [207, 190] on link "Land Rental/Lease - Small 100" at bounding box center [205, 191] width 203 height 17
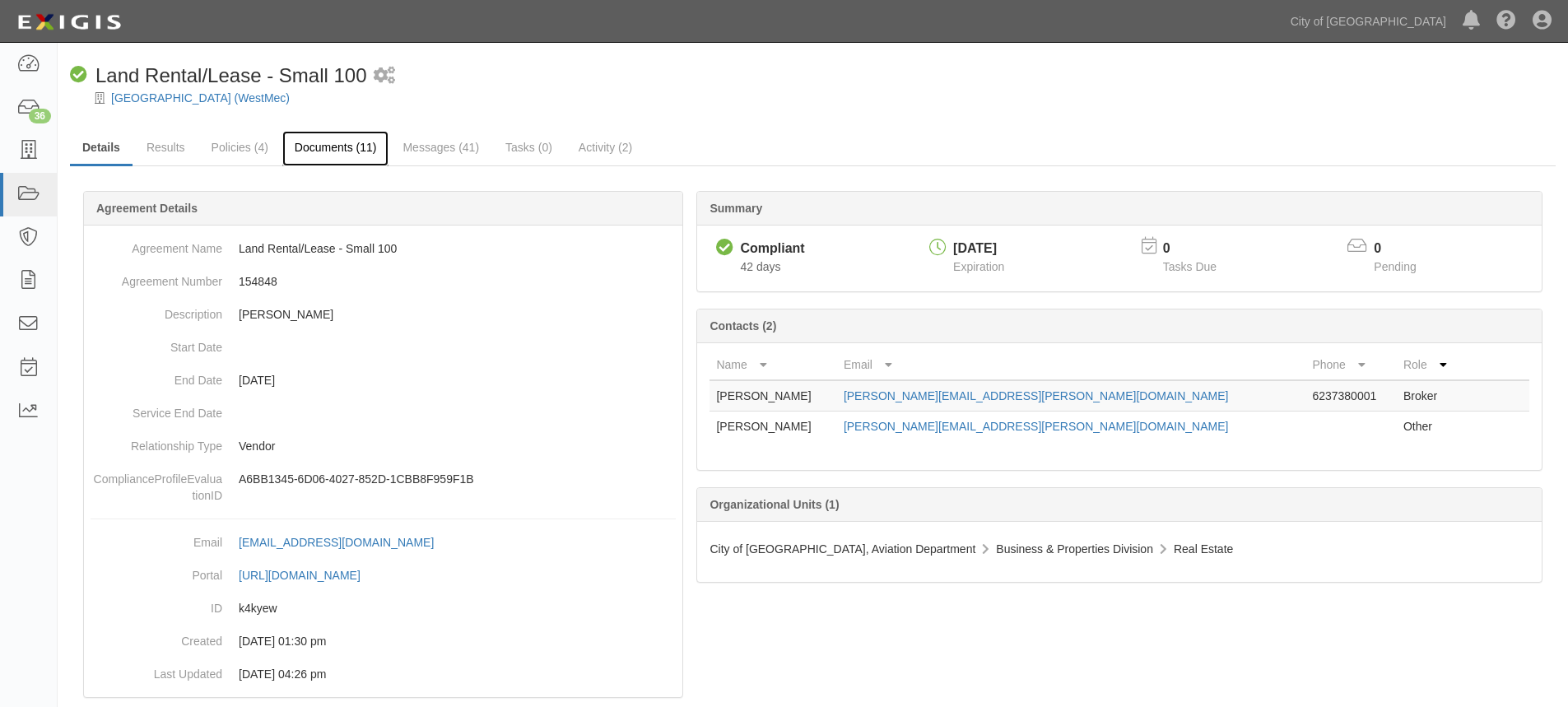
click at [355, 153] on link "Documents (11)" at bounding box center [335, 148] width 107 height 35
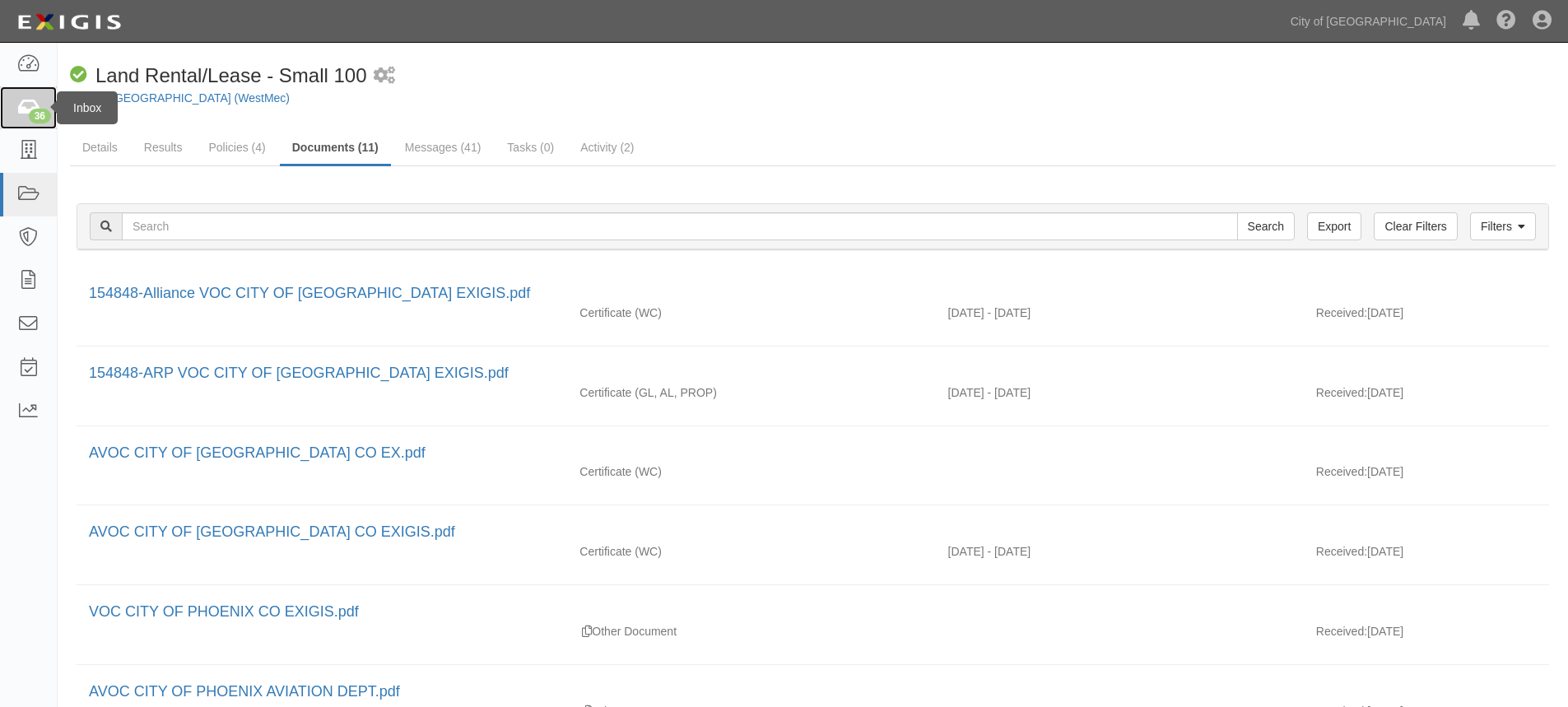
click at [37, 116] on div "36" at bounding box center [40, 116] width 22 height 15
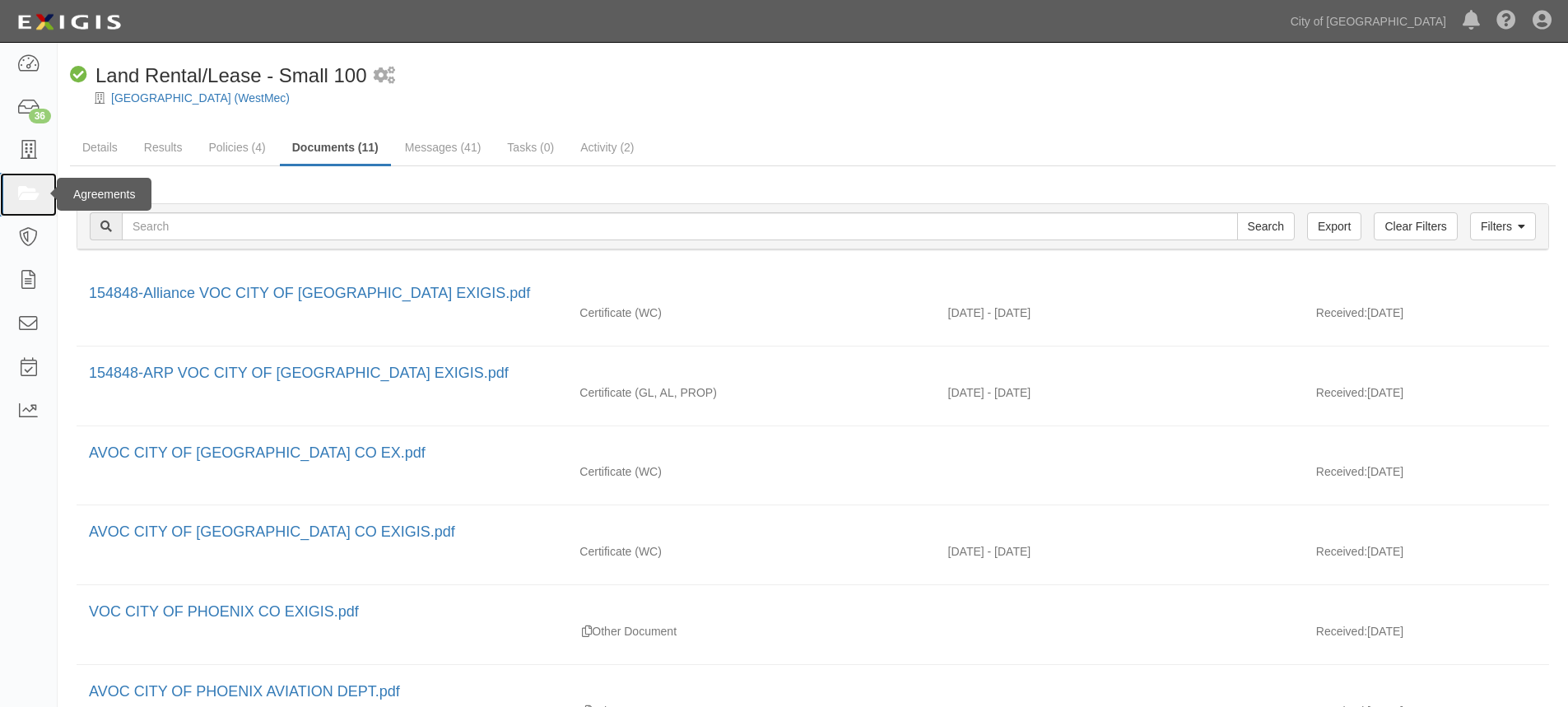
click at [28, 203] on icon at bounding box center [28, 194] width 23 height 19
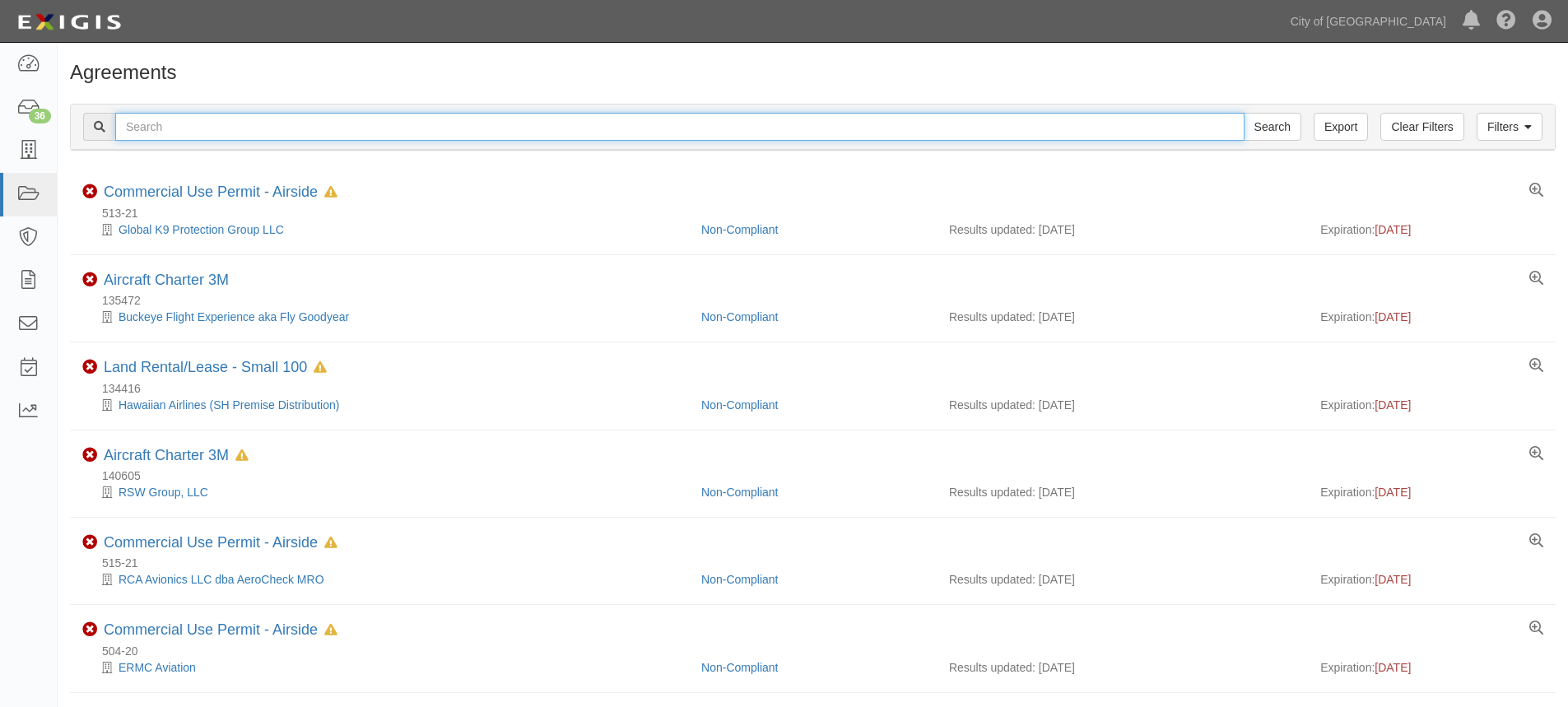
click at [196, 135] on input "text" at bounding box center [680, 127] width 1129 height 28
type input "145025"
click at [1244, 113] on input "Search" at bounding box center [1273, 127] width 58 height 28
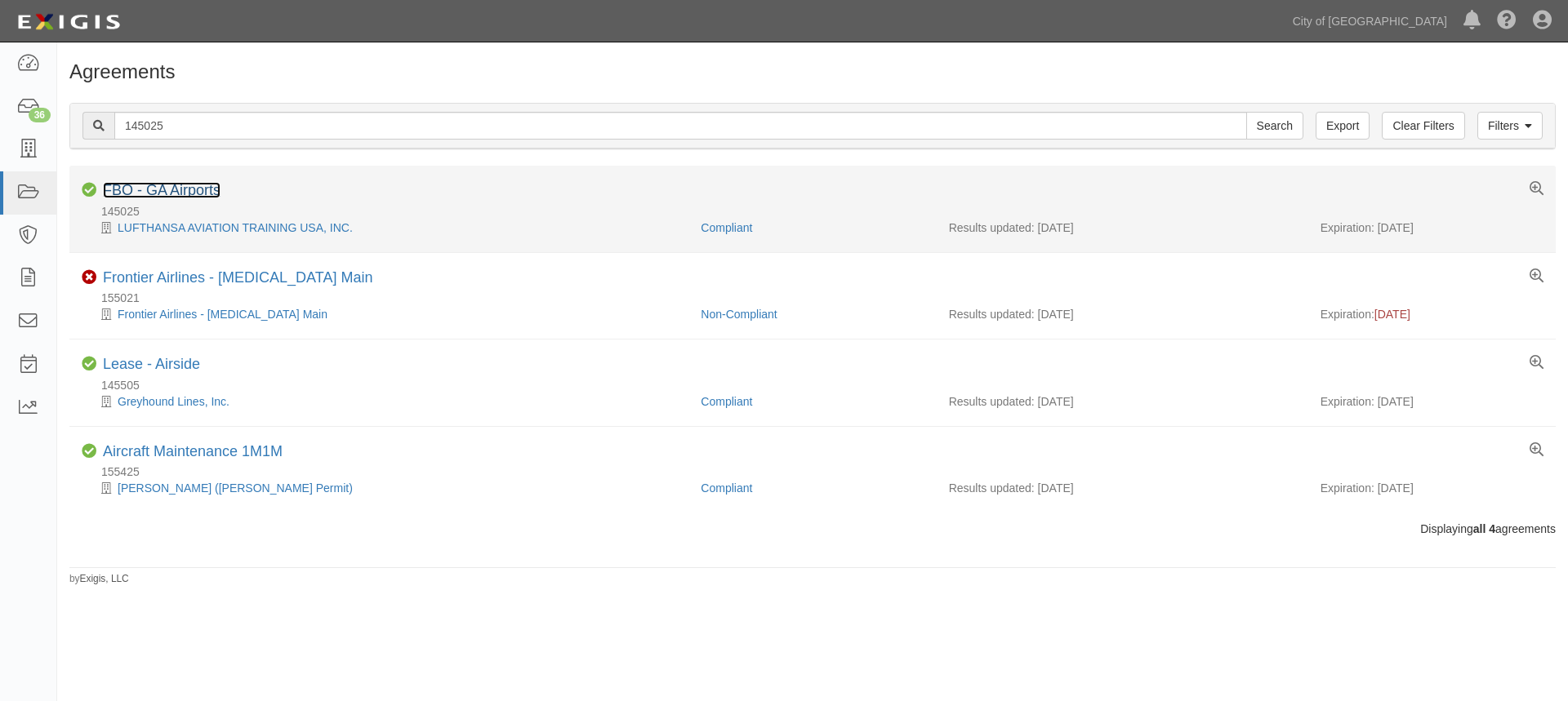
click at [168, 188] on link "FBO - GA Airports" at bounding box center [161, 190] width 118 height 17
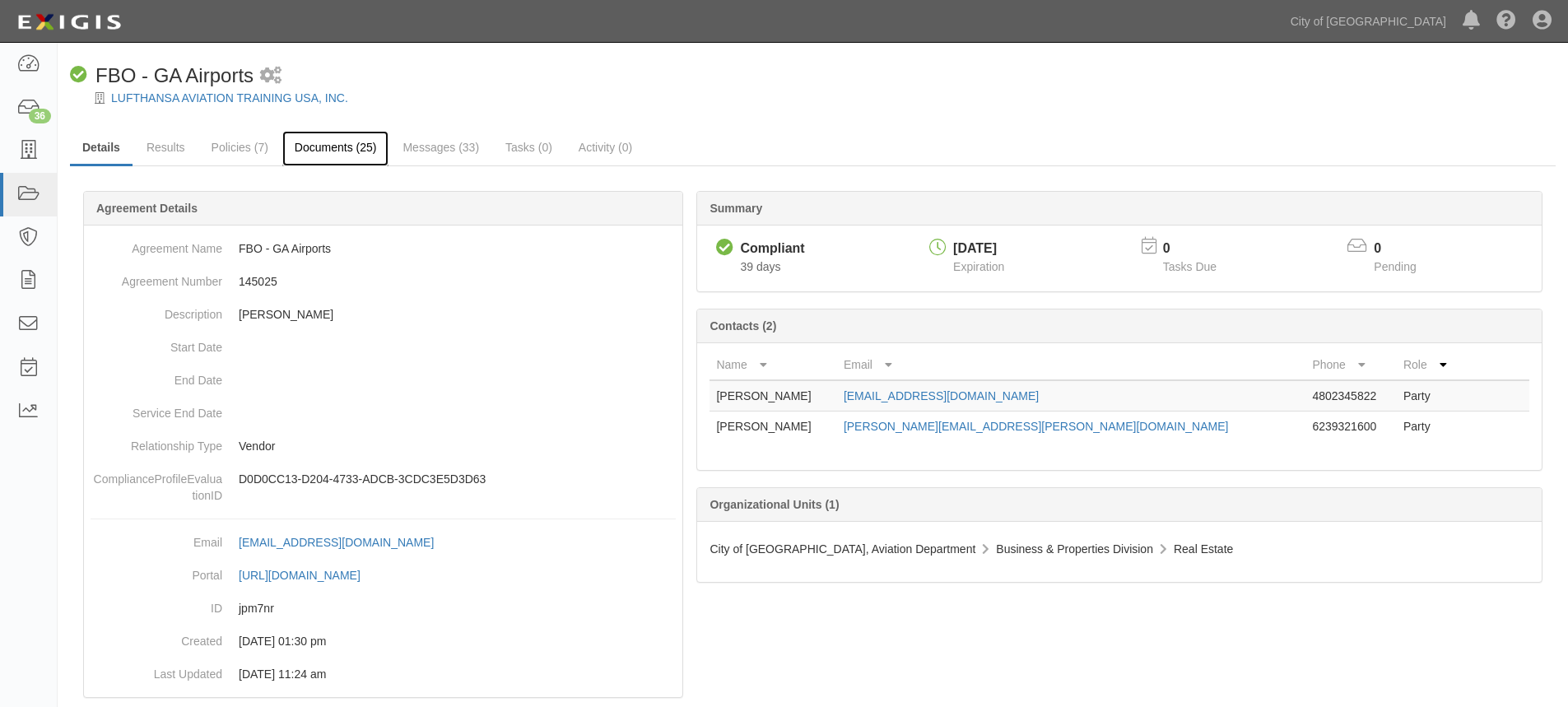
click at [354, 154] on link "Documents (25)" at bounding box center [335, 148] width 107 height 35
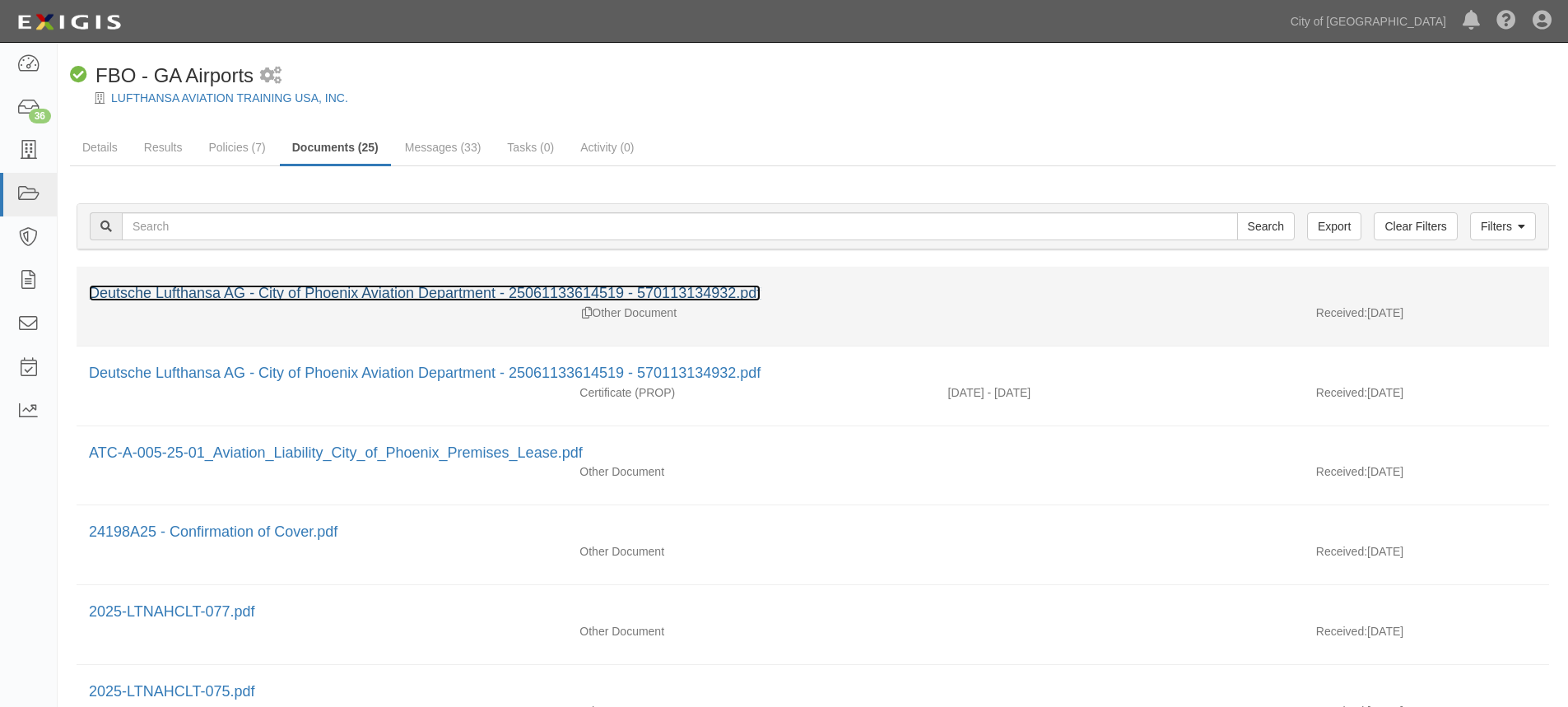
click at [482, 294] on link "Deutsche Lufthansa AG - City of Phoenix Aviation Department - 25061133614519 - …" at bounding box center [424, 293] width 671 height 17
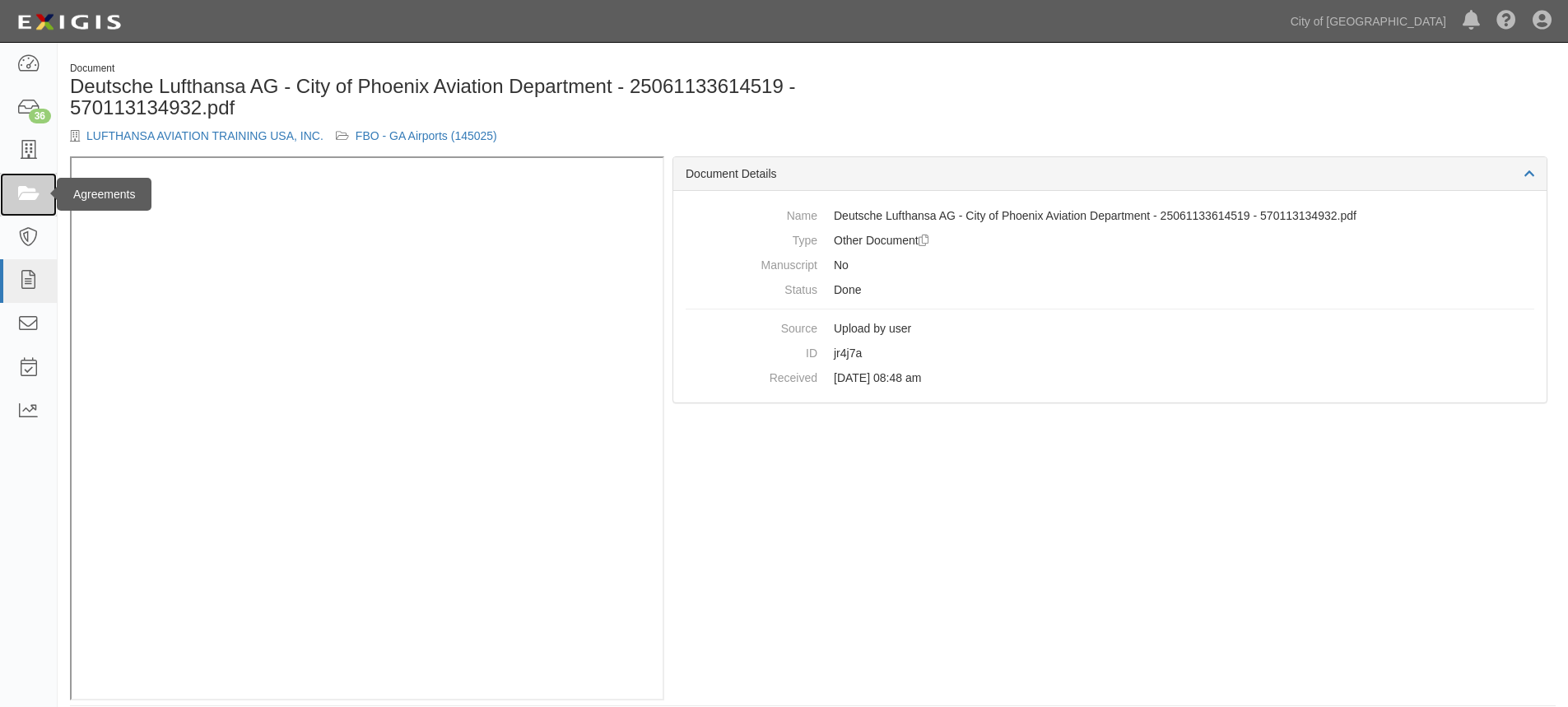
click at [29, 177] on link at bounding box center [28, 194] width 57 height 44
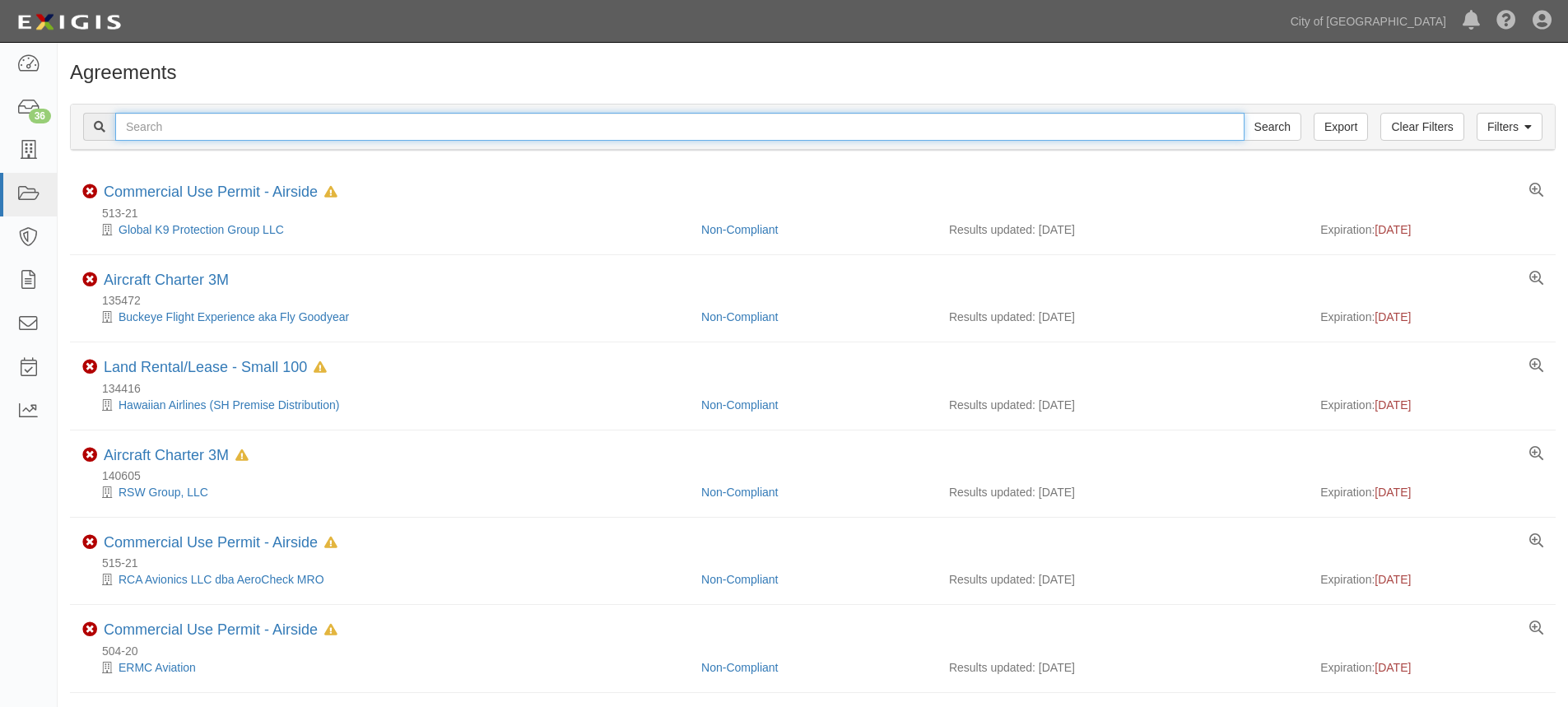
click at [139, 128] on input "text" at bounding box center [680, 127] width 1129 height 28
type input "140676"
click at [1244, 113] on input "Search" at bounding box center [1273, 127] width 58 height 28
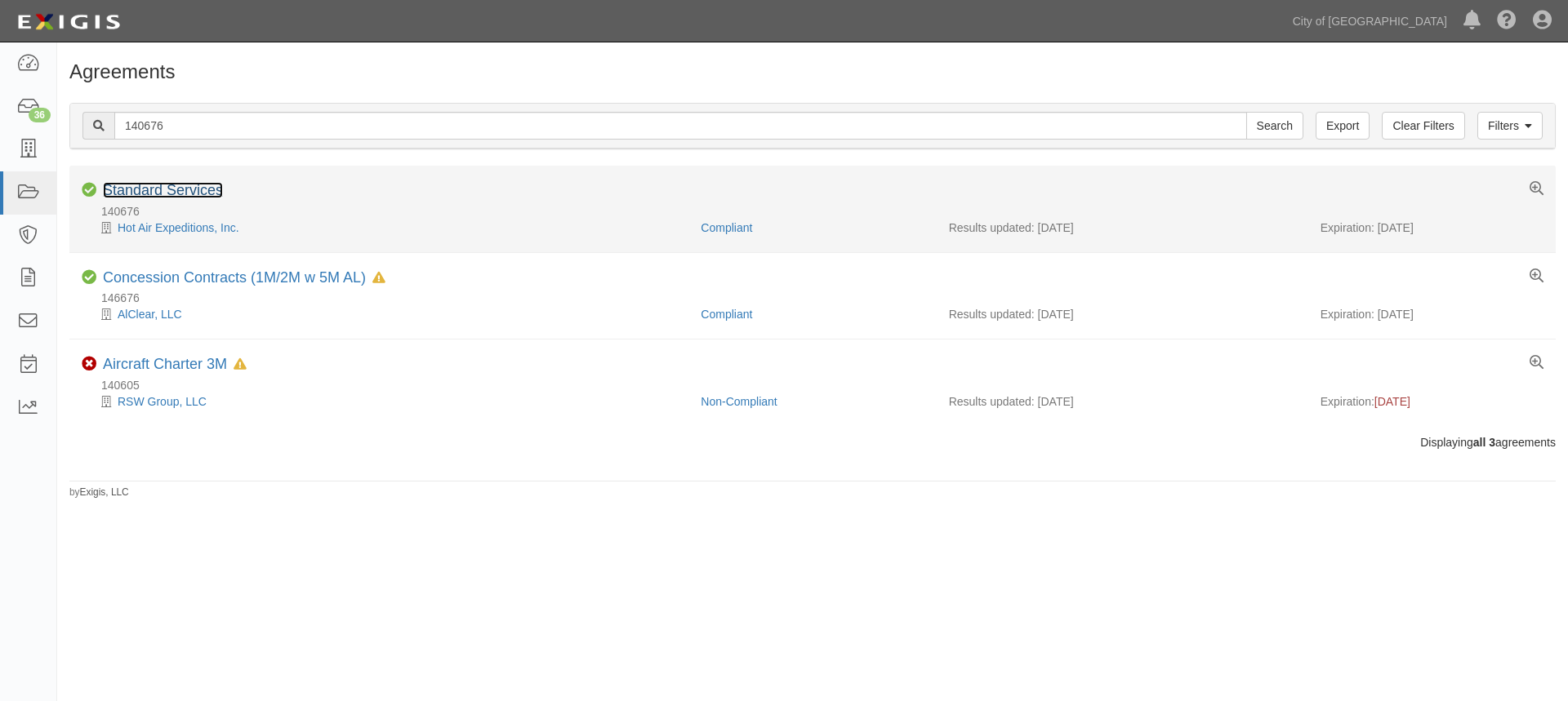
click at [197, 185] on link "Standard Services" at bounding box center [162, 190] width 120 height 17
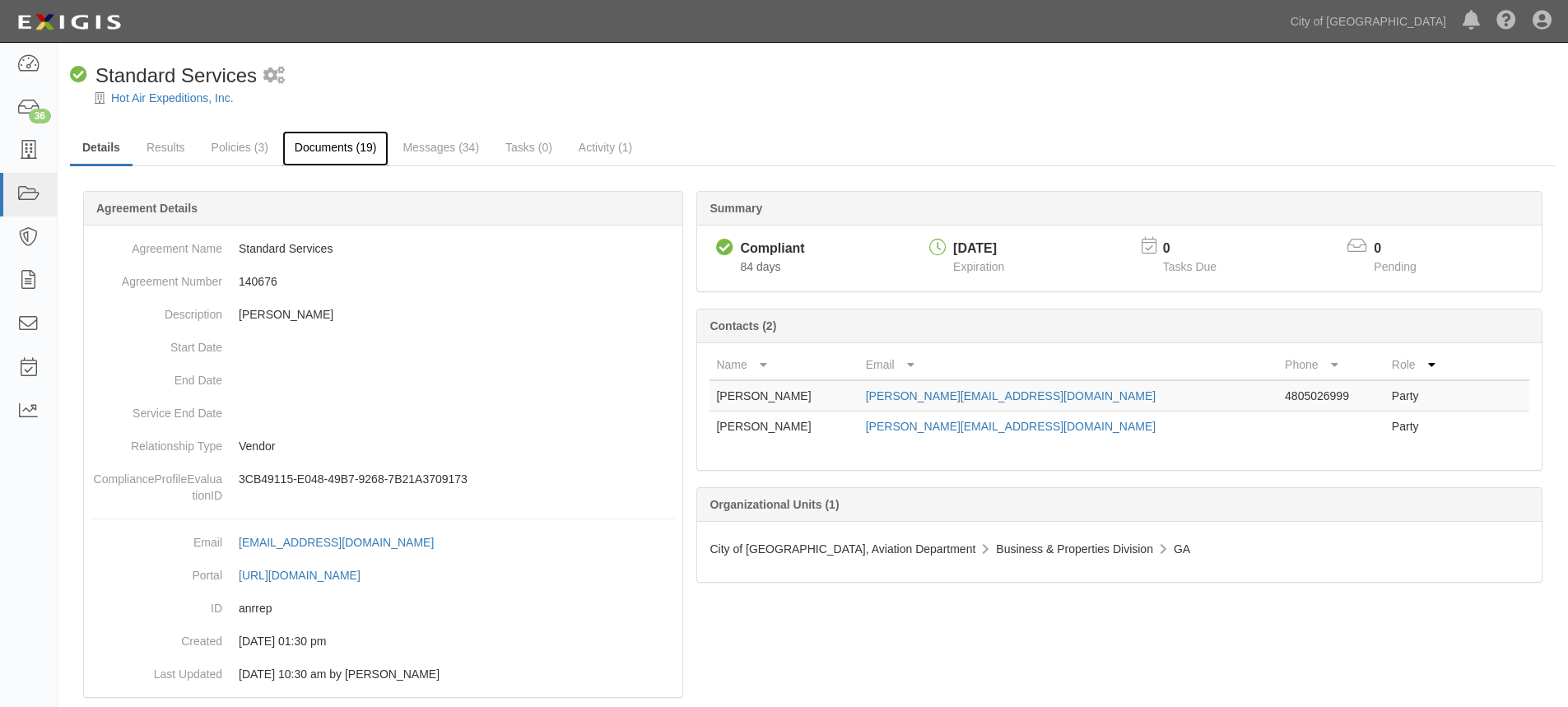
click at [316, 142] on link "Documents (19)" at bounding box center [335, 148] width 107 height 35
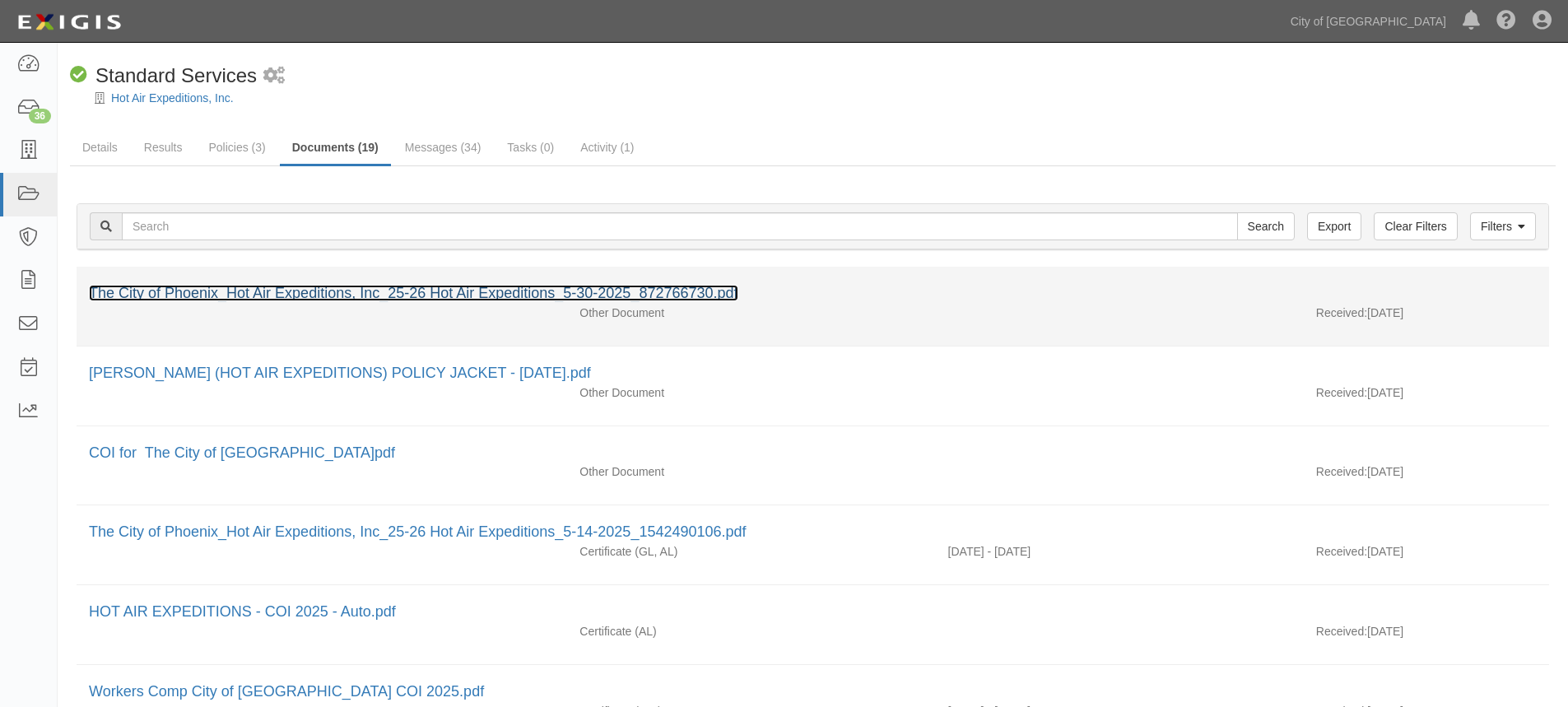
click at [396, 291] on link "The City of Phoenix_Hot Air Expeditions, Inc_25-26 Hot Air Expeditions_5-30-202…" at bounding box center [413, 293] width 649 height 17
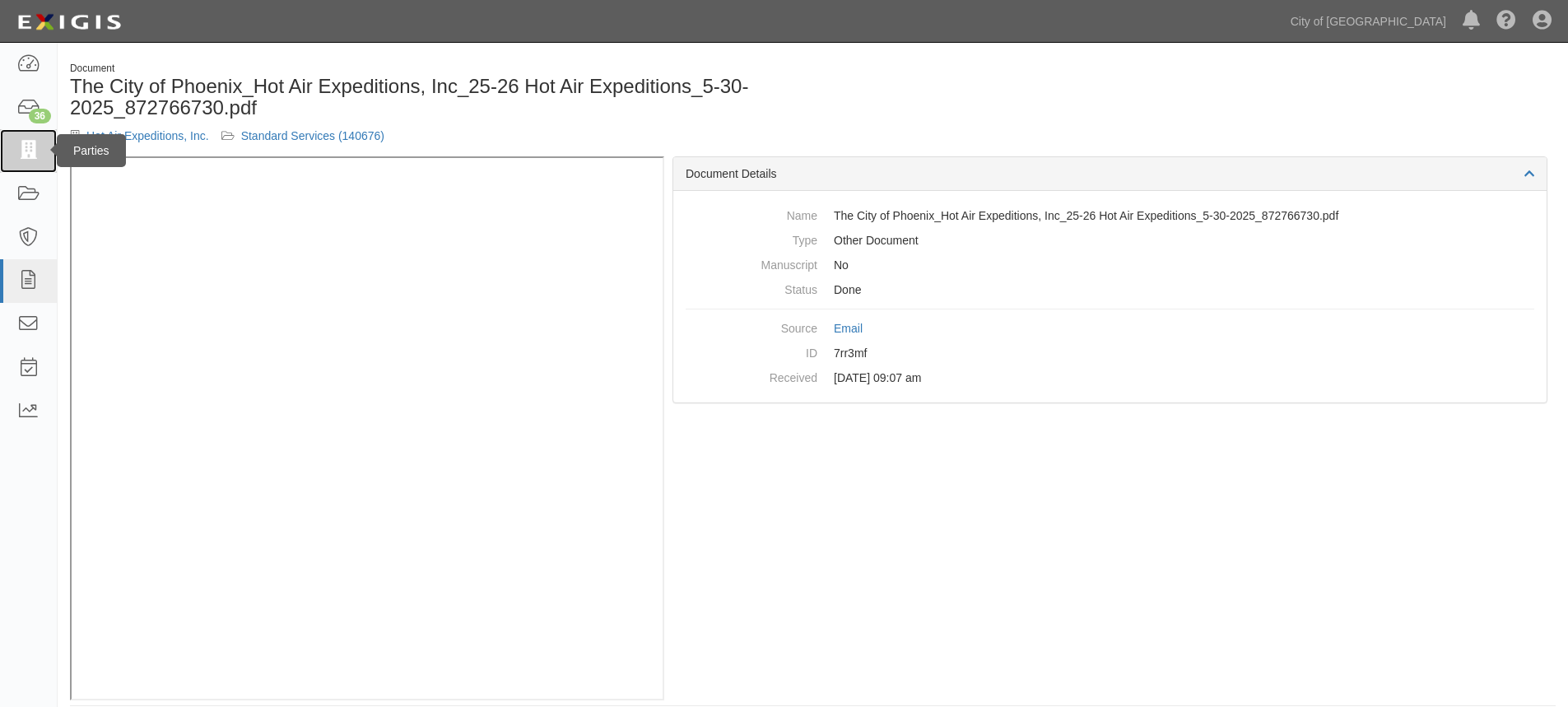
click at [24, 149] on icon at bounding box center [28, 151] width 23 height 19
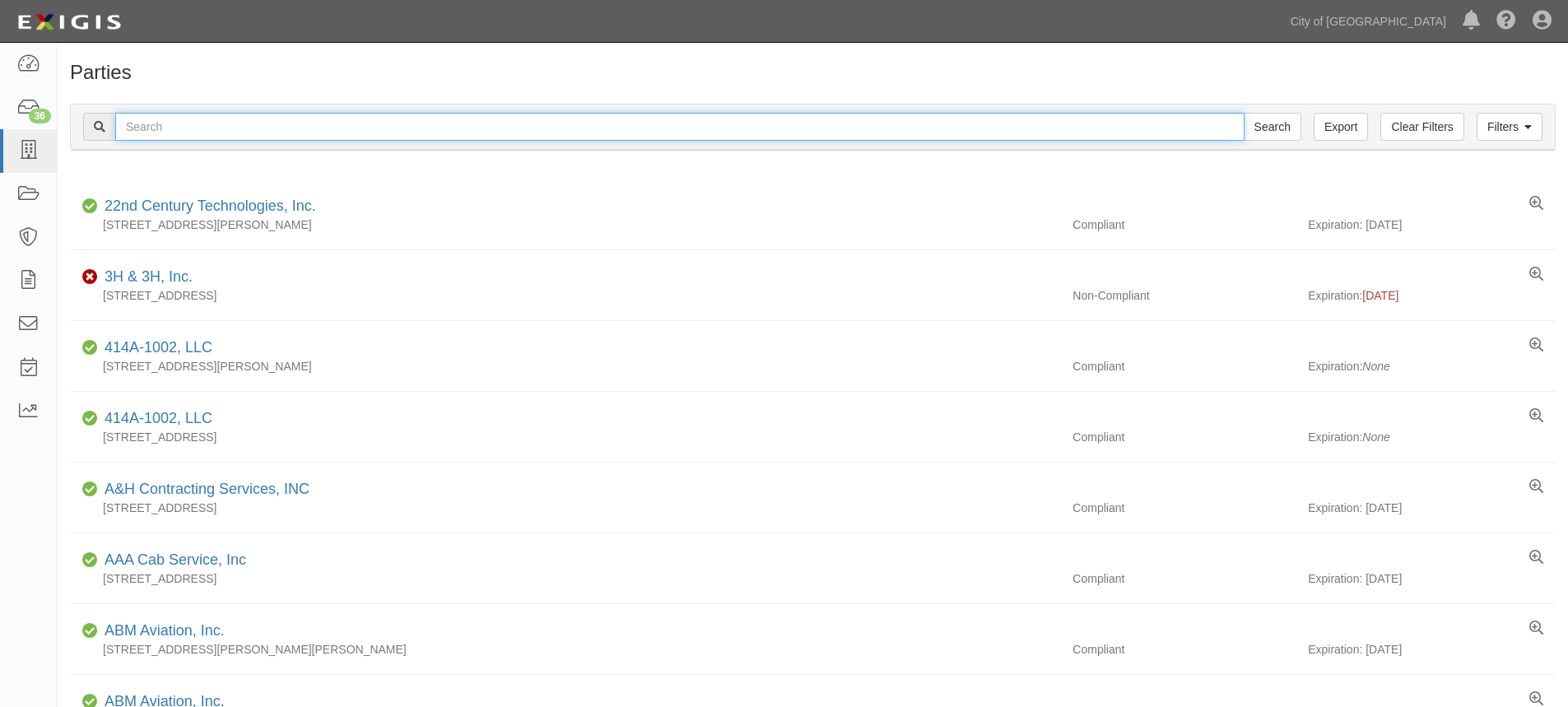
click at [160, 115] on input "text" at bounding box center [680, 127] width 1129 height 28
type input "[PERSON_NAME]"
click at [1244, 113] on input "Search" at bounding box center [1273, 127] width 58 height 28
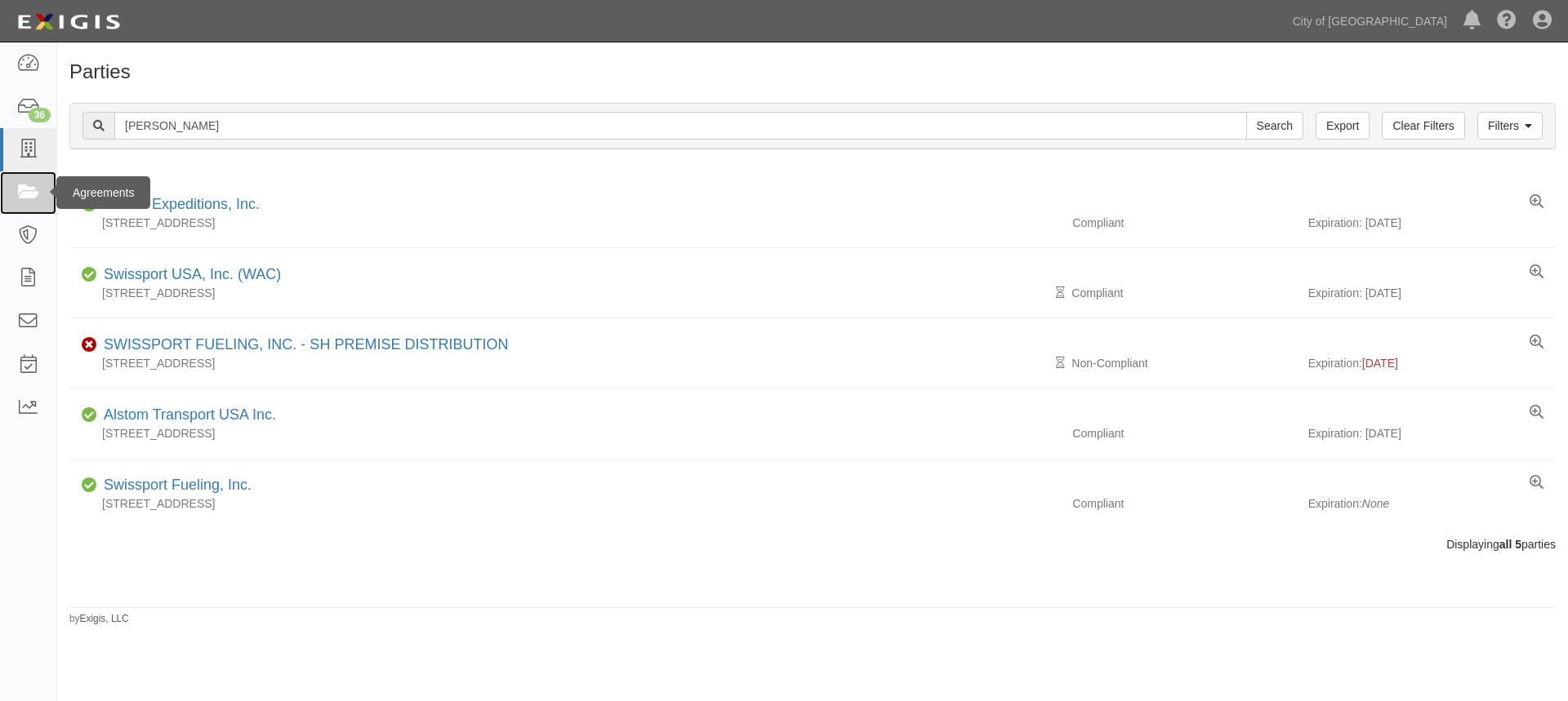
click at [36, 190] on icon at bounding box center [28, 193] width 23 height 19
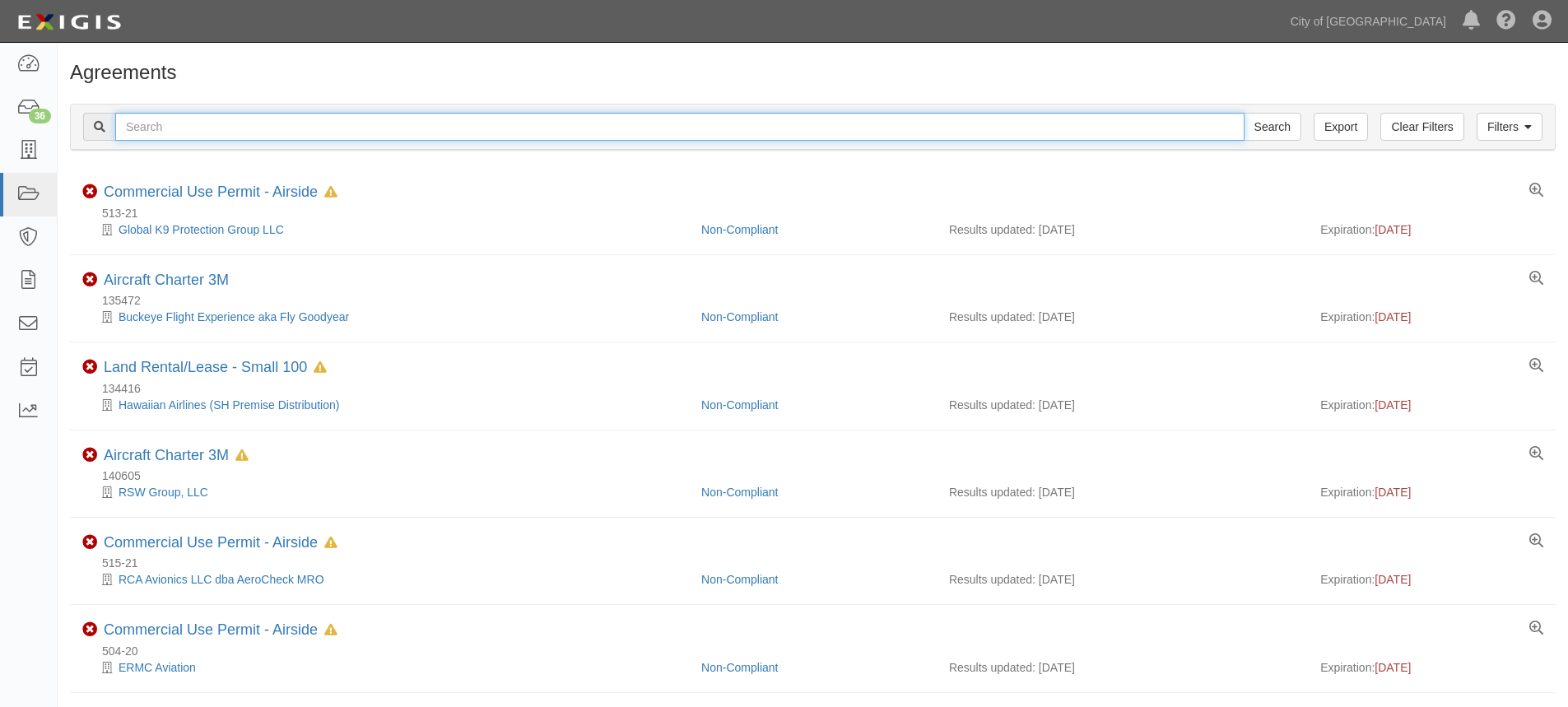
drag, startPoint x: 0, startPoint y: 0, endPoint x: 186, endPoint y: 126, distance: 224.7
click at [186, 126] on input "text" at bounding box center [680, 127] width 1129 height 28
type input "152995"
click at [1244, 113] on input "Search" at bounding box center [1273, 127] width 58 height 28
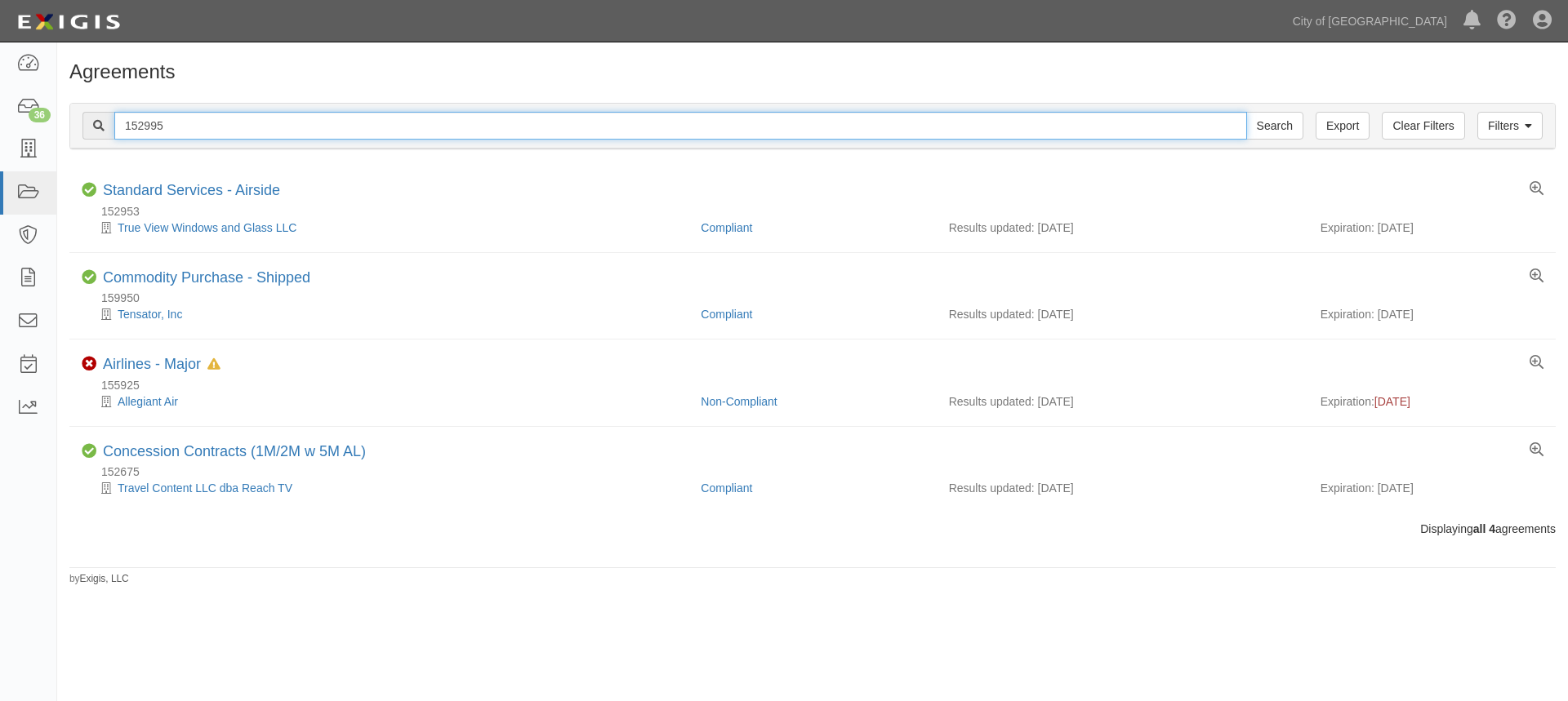
click at [178, 122] on input "152995" at bounding box center [681, 126] width 1133 height 28
type input "136822"
click at [1245, 112] on input "Search" at bounding box center [1274, 126] width 57 height 28
